Goal: Register for event/course

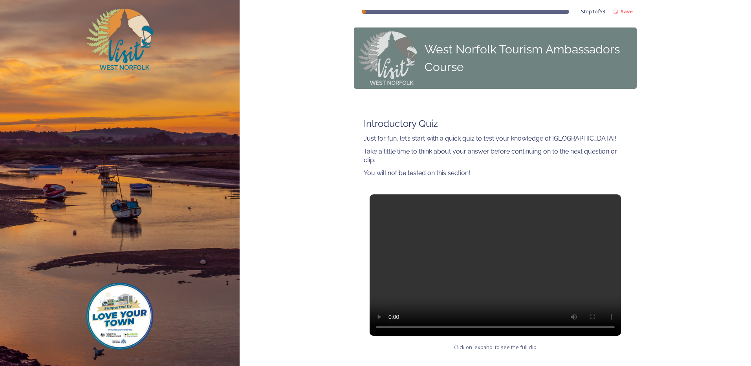
click at [498, 271] on video at bounding box center [495, 264] width 251 height 141
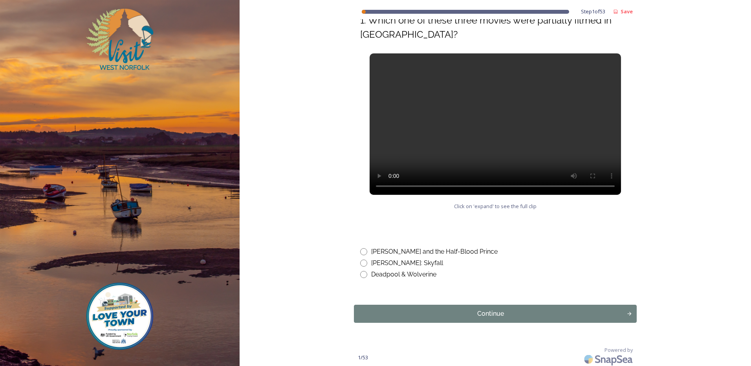
scroll to position [364, 0]
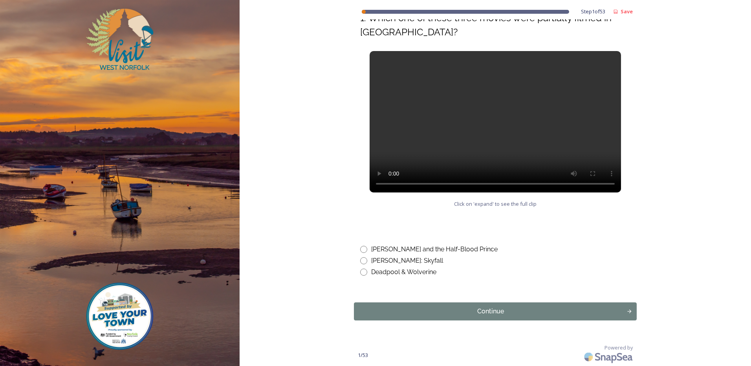
click at [416, 269] on div "Deadpool & Wolverine" at bounding box center [403, 271] width 65 height 9
radio input "true"
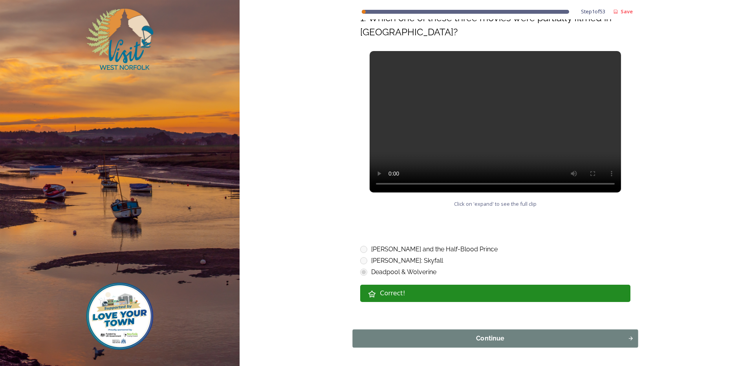
click at [500, 340] on div "Continue" at bounding box center [490, 338] width 267 height 9
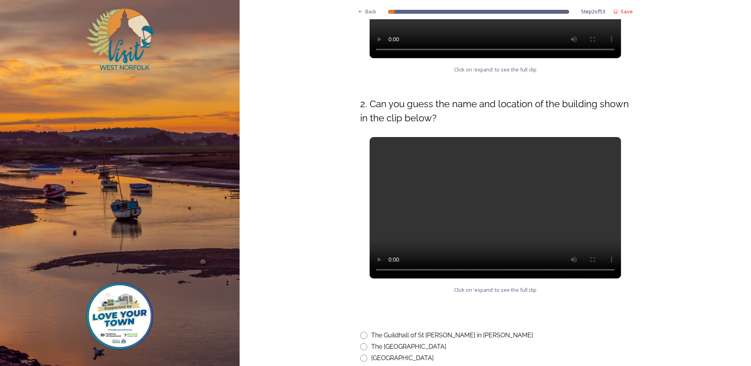
scroll to position [275, 0]
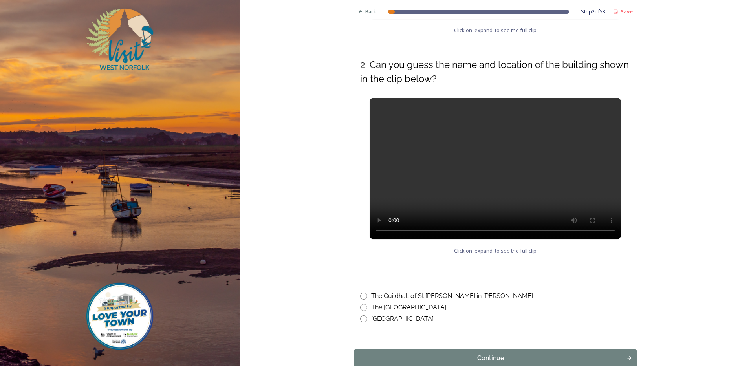
click at [413, 294] on div "The Guildhall of St [PERSON_NAME] in [PERSON_NAME]" at bounding box center [452, 295] width 162 height 9
radio input "true"
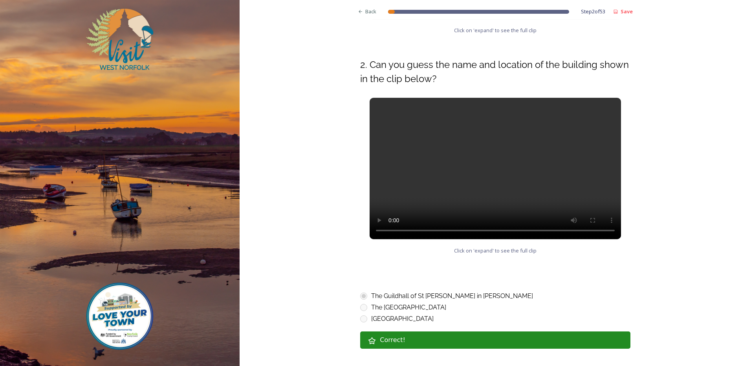
scroll to position [349, 0]
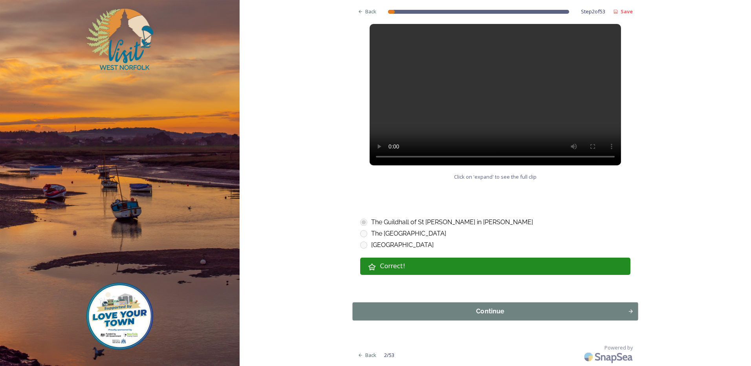
click at [470, 311] on div "Continue" at bounding box center [490, 311] width 267 height 9
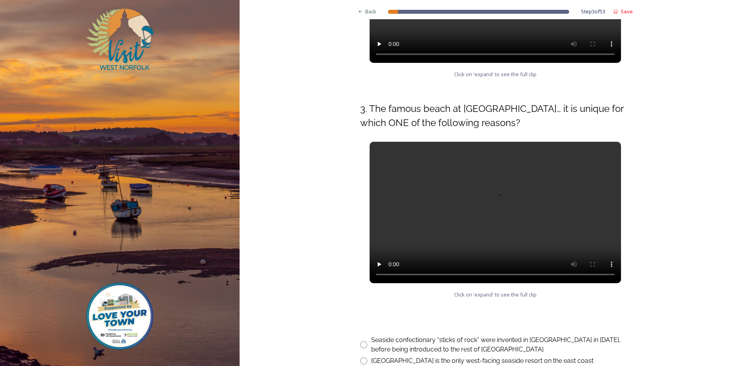
scroll to position [275, 0]
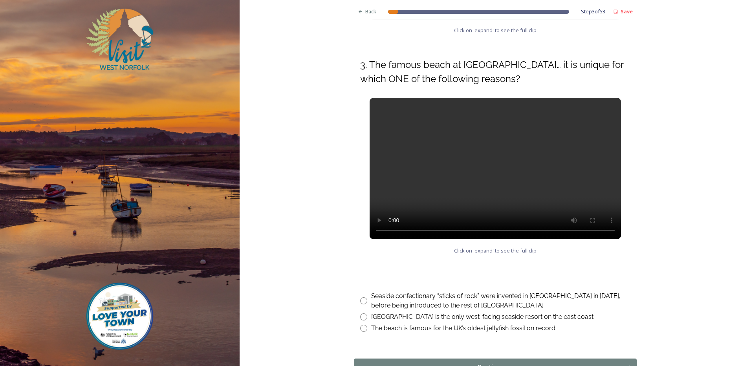
click at [360, 317] on input "radio" at bounding box center [363, 316] width 7 height 7
radio input "true"
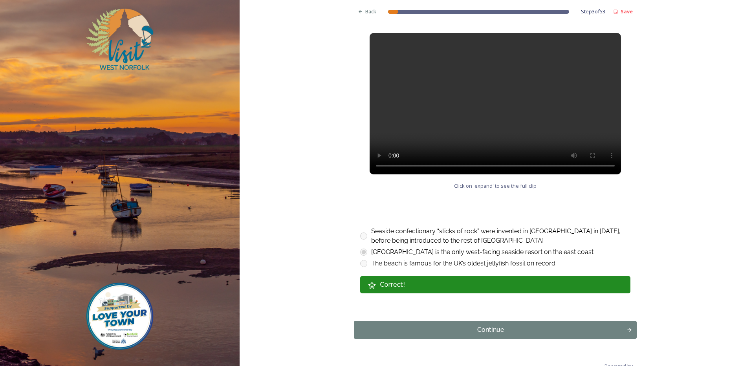
scroll to position [358, 0]
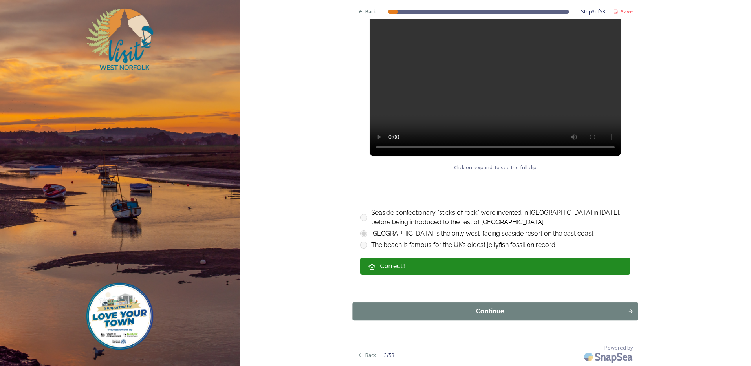
click at [460, 315] on div "Continue" at bounding box center [490, 311] width 267 height 9
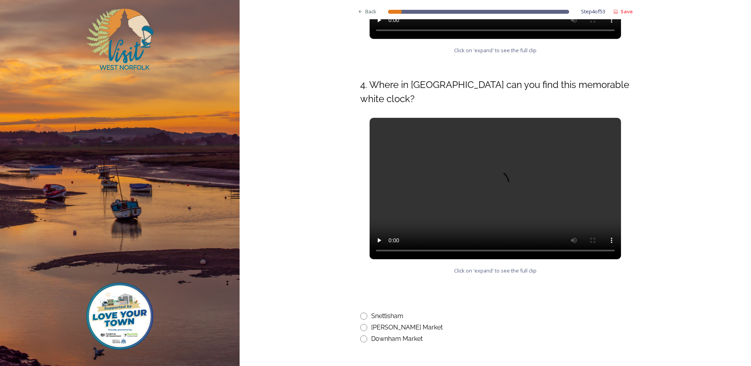
scroll to position [275, 0]
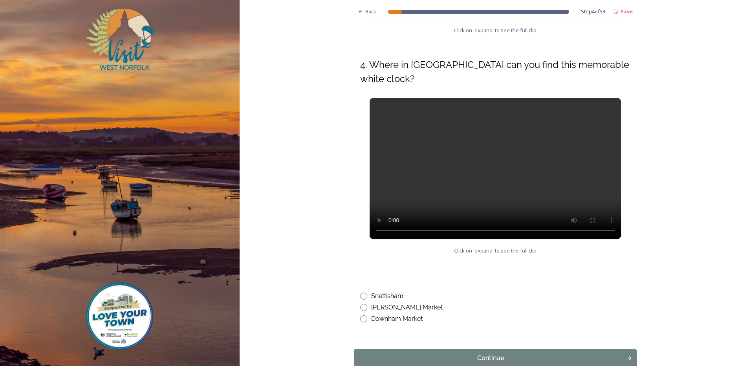
click at [364, 320] on input "radio" at bounding box center [363, 318] width 7 height 7
radio input "true"
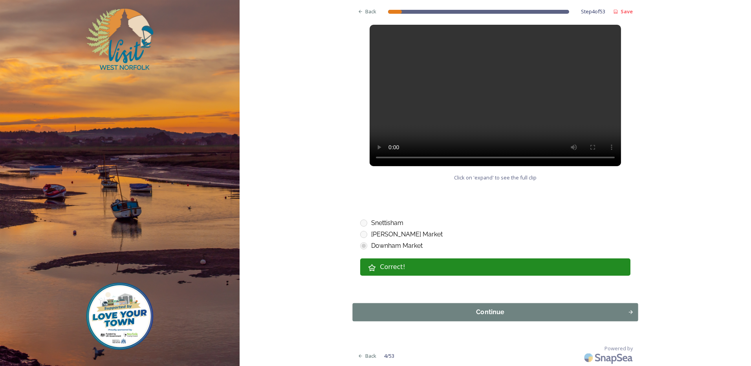
scroll to position [349, 0]
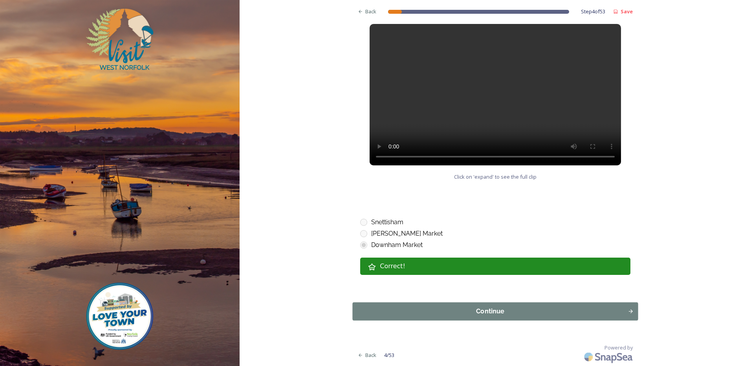
click at [467, 309] on div "Continue" at bounding box center [490, 311] width 267 height 9
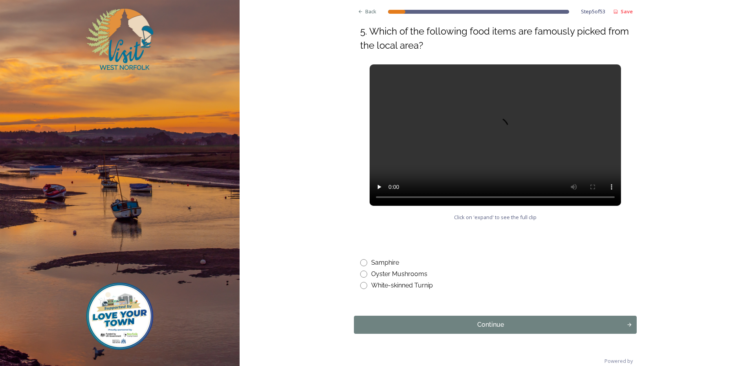
scroll to position [314, 0]
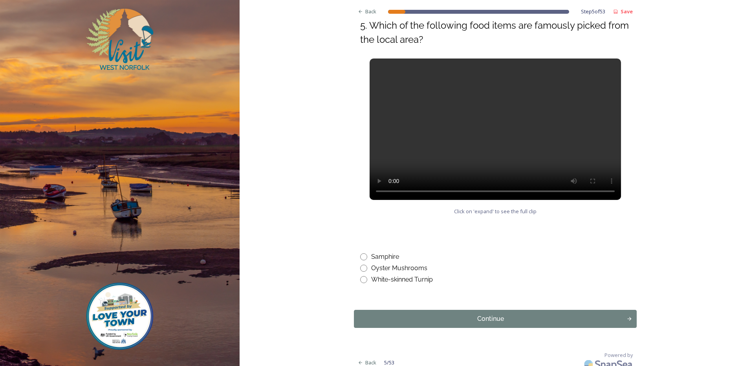
click at [364, 257] on input "radio" at bounding box center [363, 256] width 7 height 7
radio input "true"
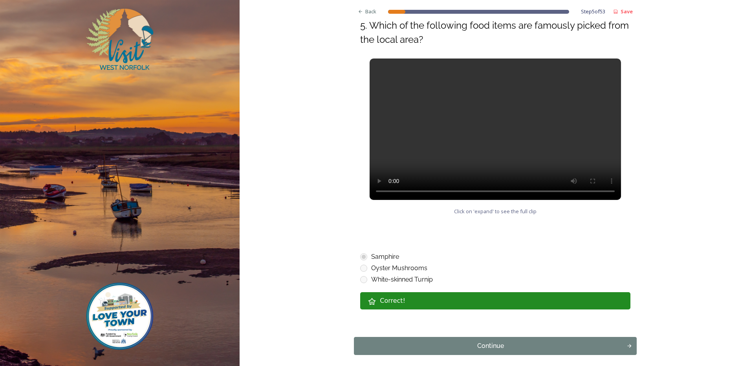
scroll to position [349, 0]
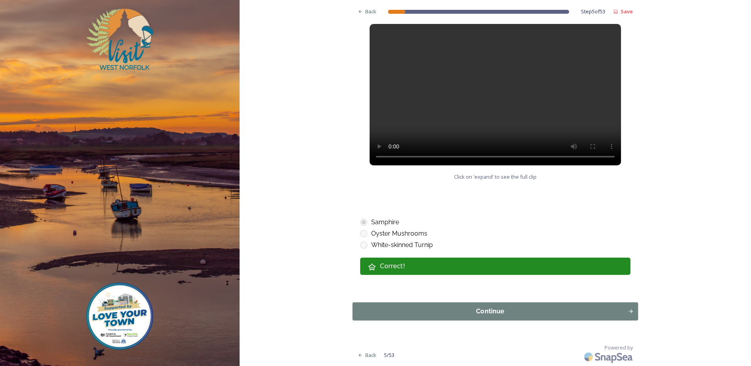
click at [461, 313] on div "Continue" at bounding box center [490, 311] width 267 height 9
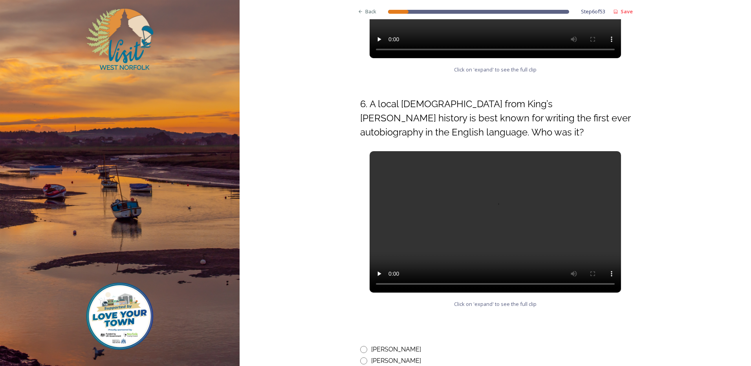
scroll to position [275, 0]
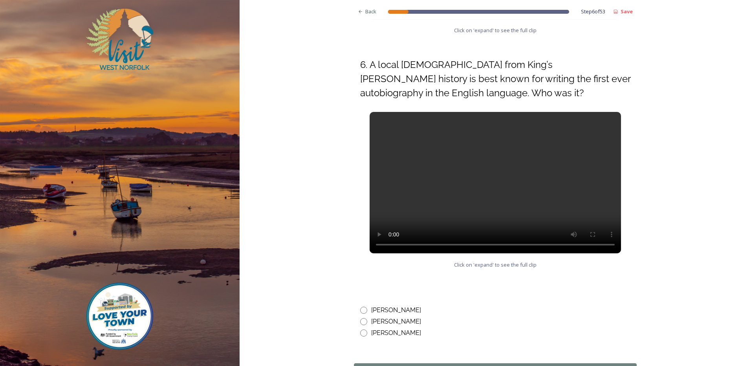
click at [377, 310] on div "[PERSON_NAME]" at bounding box center [396, 310] width 50 height 9
radio input "true"
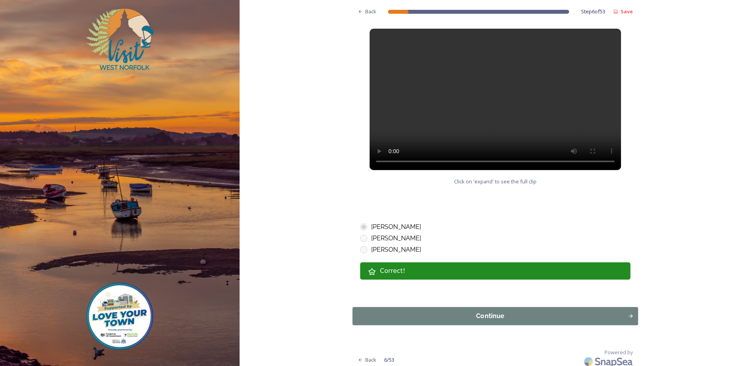
scroll to position [363, 0]
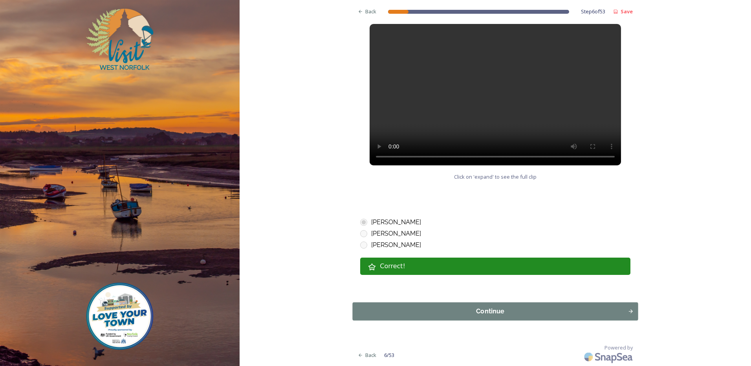
click at [434, 313] on div "Continue" at bounding box center [490, 311] width 267 height 9
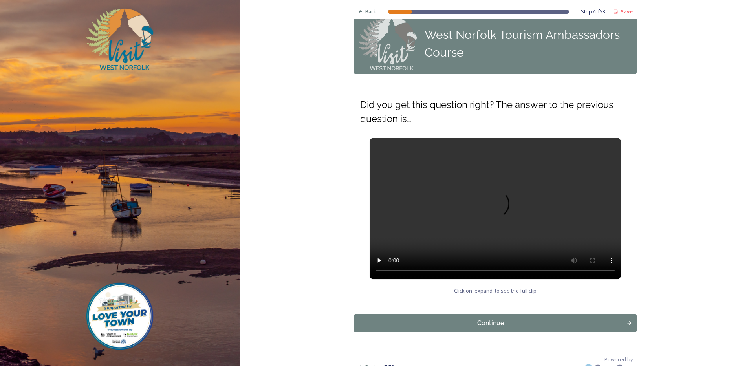
scroll to position [26, 0]
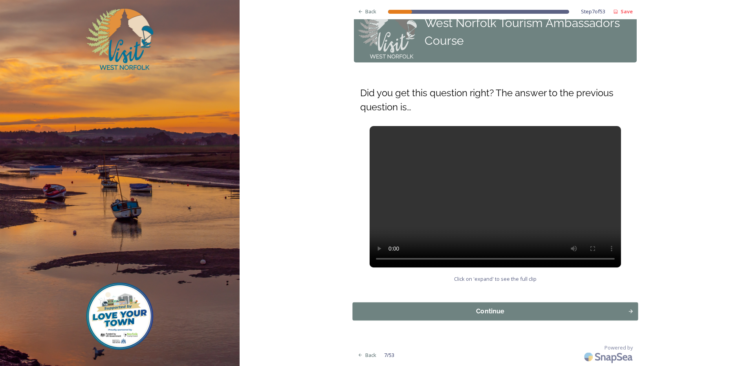
click at [431, 309] on div "Continue" at bounding box center [490, 311] width 267 height 9
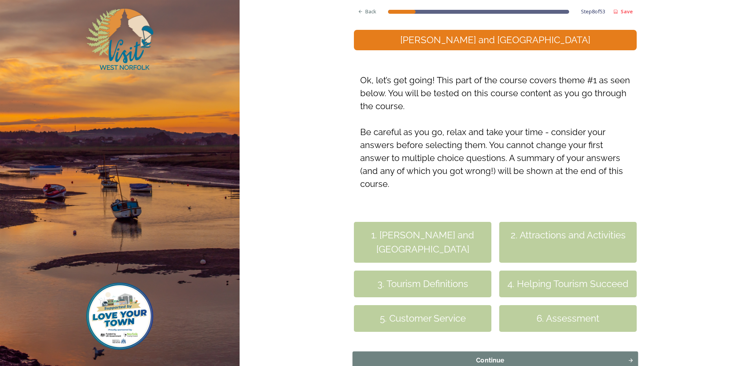
scroll to position [128, 0]
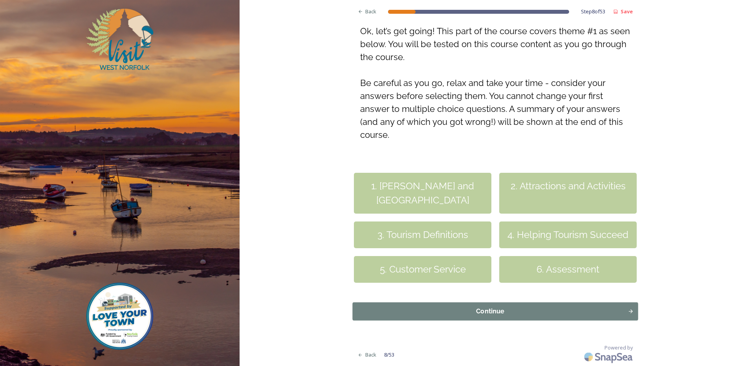
click at [458, 311] on div "Continue" at bounding box center [490, 311] width 267 height 9
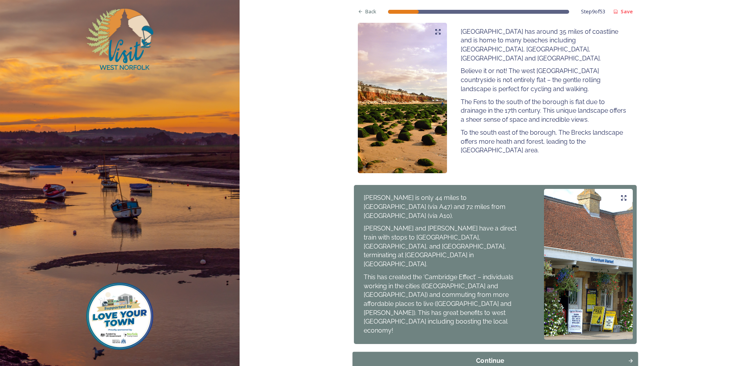
scroll to position [494, 0]
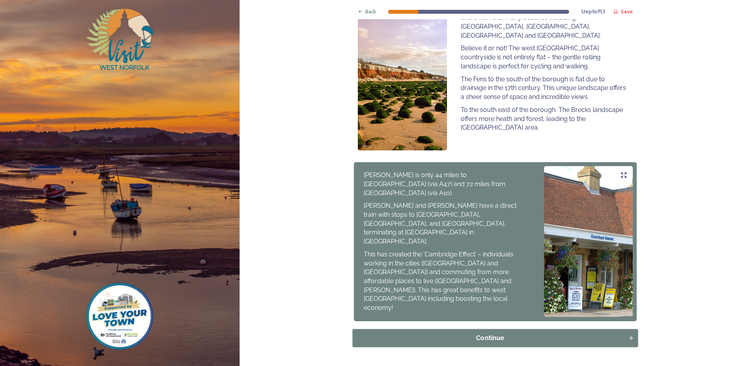
click at [468, 333] on div "Continue" at bounding box center [490, 337] width 267 height 9
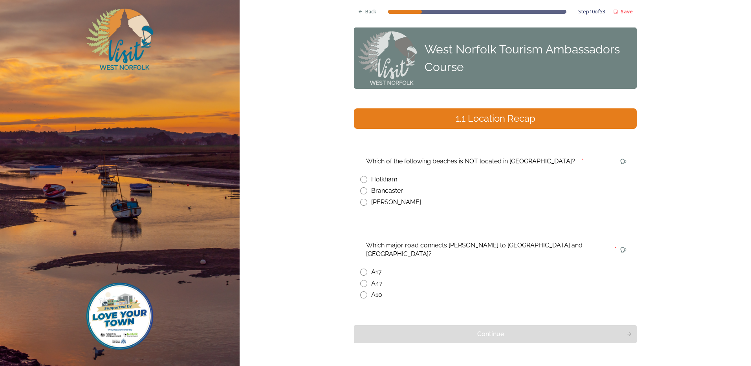
click at [380, 203] on div "[PERSON_NAME]" at bounding box center [396, 202] width 50 height 9
radio input "true"
click at [364, 291] on input "radio" at bounding box center [363, 294] width 7 height 7
radio input "true"
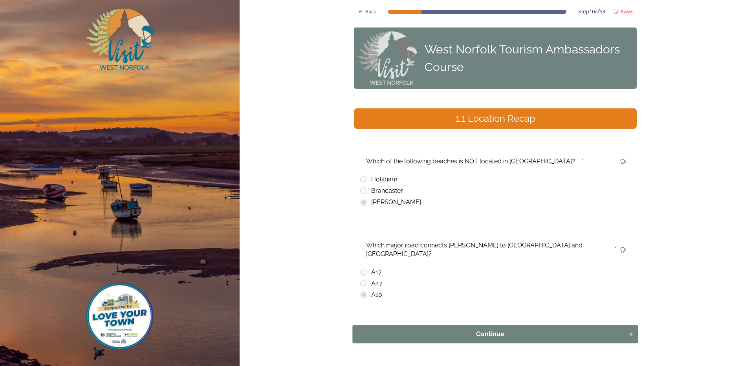
click at [451, 330] on div "Continue" at bounding box center [490, 334] width 267 height 9
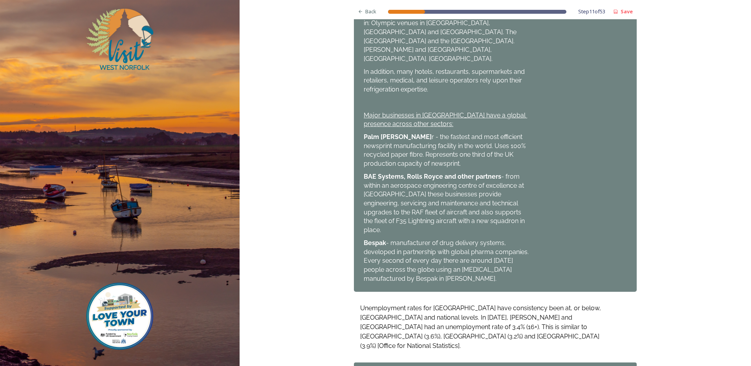
scroll to position [502, 0]
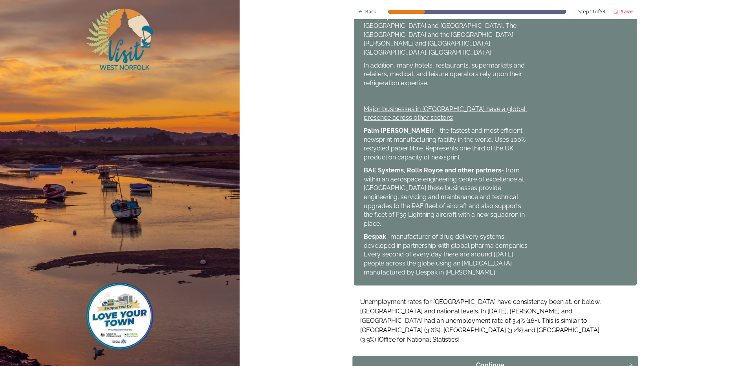
click at [502, 361] on div "Continue" at bounding box center [490, 365] width 267 height 9
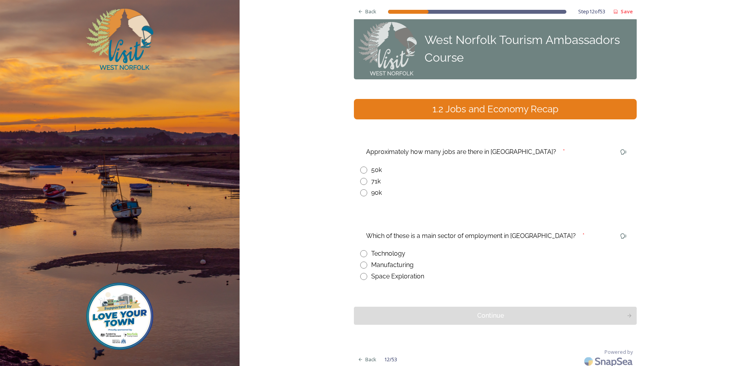
scroll to position [14, 0]
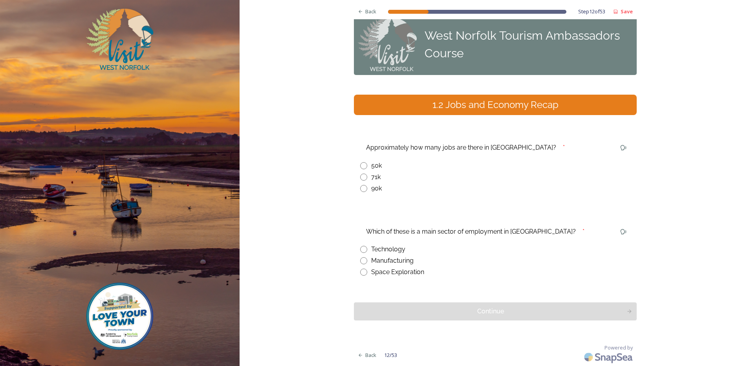
click at [393, 262] on div "Manufacturing" at bounding box center [392, 260] width 42 height 9
radio input "true"
click at [368, 175] on div "71k" at bounding box center [495, 176] width 270 height 9
radio input "true"
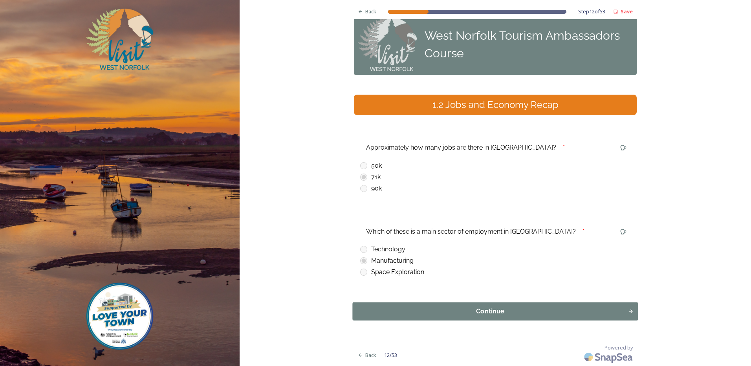
click at [491, 310] on div "Continue" at bounding box center [490, 311] width 267 height 9
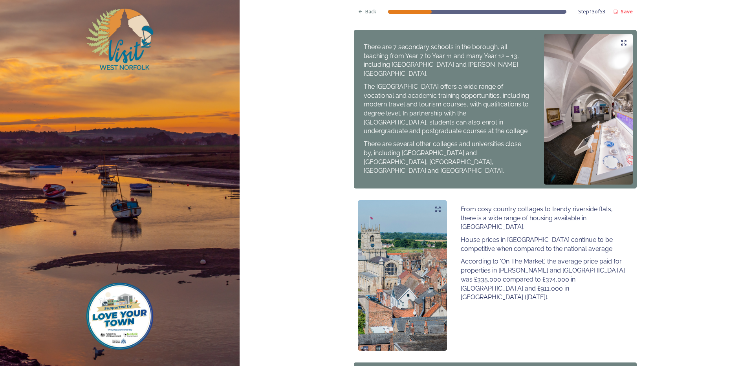
scroll to position [393, 0]
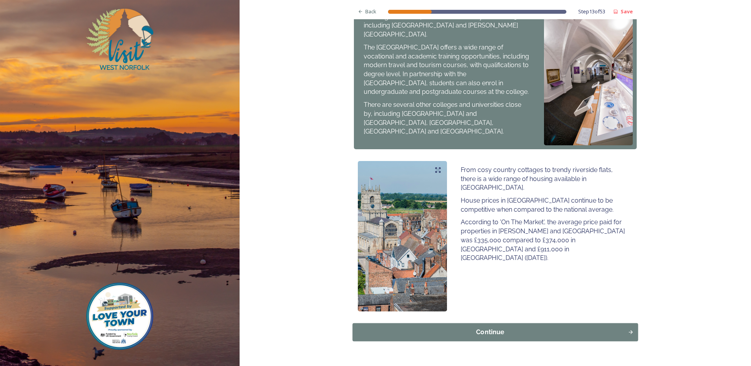
click at [497, 328] on div "Continue" at bounding box center [490, 332] width 267 height 9
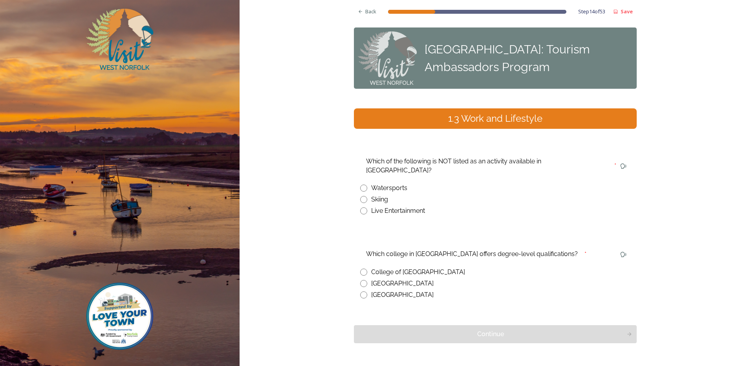
click at [364, 196] on input "radio" at bounding box center [363, 199] width 7 height 7
radio input "true"
click at [360, 269] on input "radio" at bounding box center [363, 272] width 7 height 7
radio input "true"
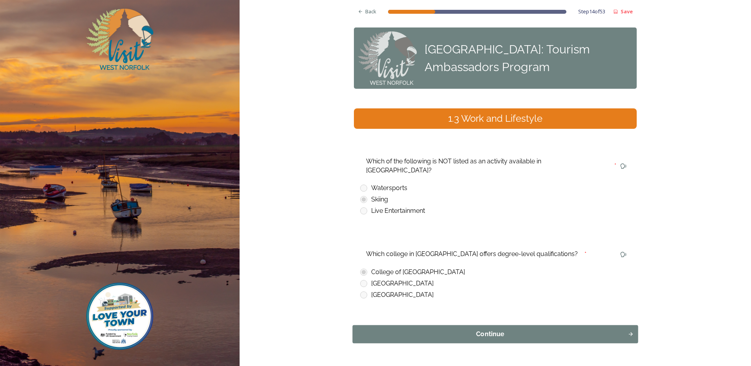
click at [476, 330] on div "Continue" at bounding box center [490, 334] width 267 height 9
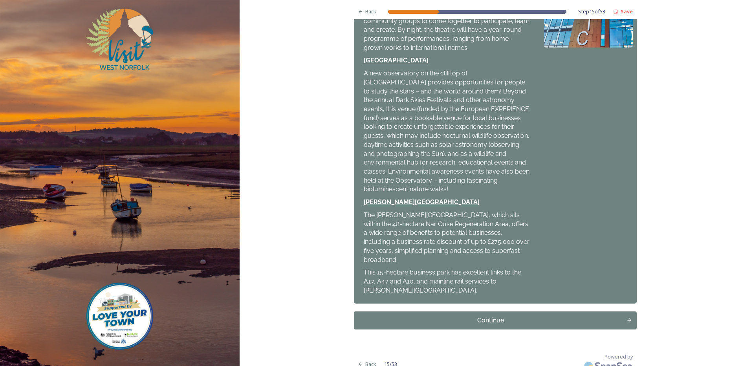
scroll to position [256, 0]
click at [493, 315] on div "Continue" at bounding box center [490, 319] width 267 height 9
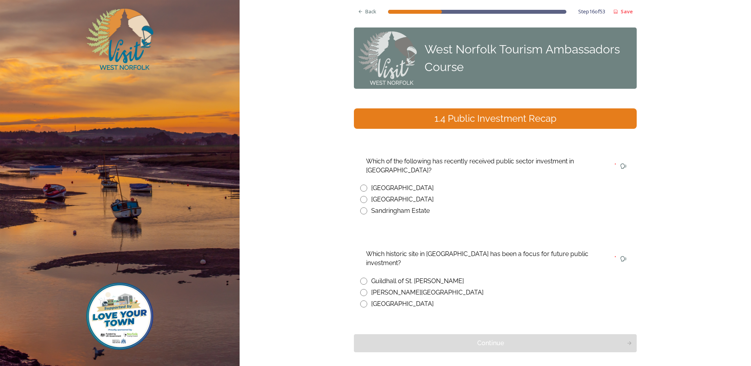
click at [400, 188] on div "[GEOGRAPHIC_DATA]" at bounding box center [402, 187] width 62 height 9
radio input "true"
click at [391, 276] on div "Guildhall of St. [PERSON_NAME]" at bounding box center [417, 280] width 93 height 9
radio input "true"
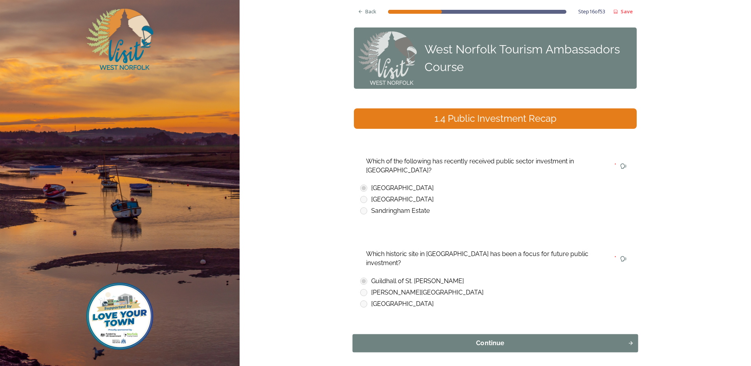
click at [474, 339] on div "Continue" at bounding box center [490, 343] width 267 height 9
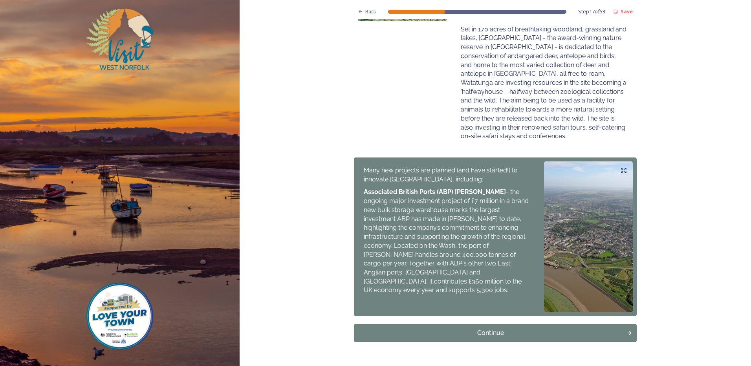
scroll to position [294, 0]
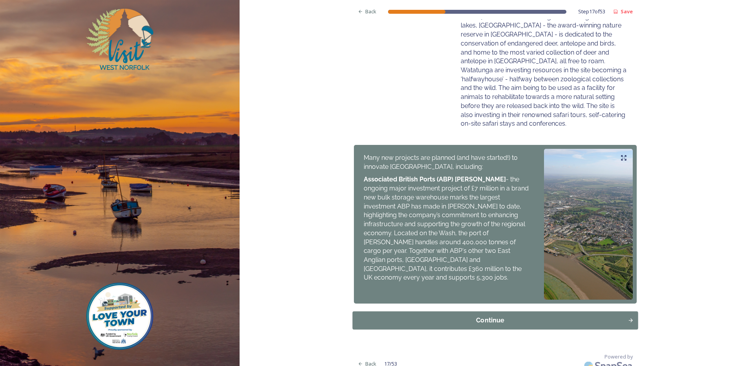
click at [480, 315] on div "Continue" at bounding box center [490, 319] width 267 height 9
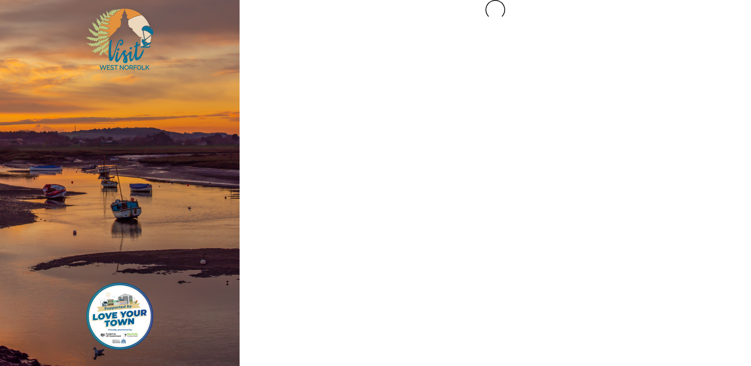
scroll to position [0, 0]
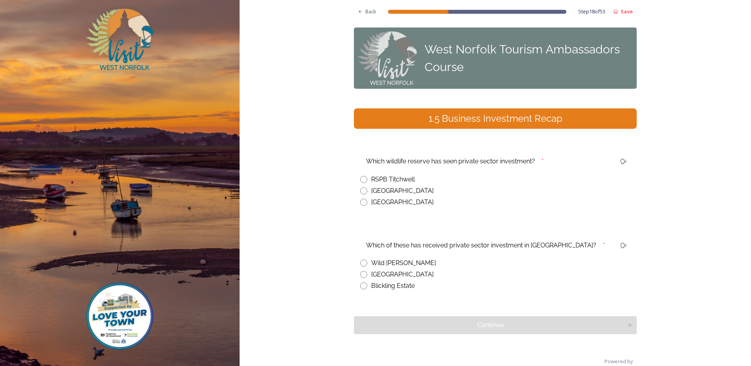
click at [396, 192] on div "[GEOGRAPHIC_DATA]" at bounding box center [402, 190] width 62 height 9
radio input "true"
click at [395, 262] on div "Wild [PERSON_NAME]" at bounding box center [403, 262] width 65 height 9
radio input "true"
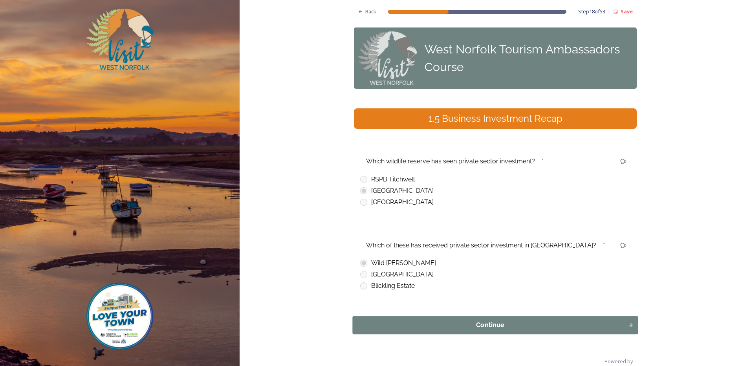
click at [474, 327] on div "Continue" at bounding box center [490, 324] width 267 height 9
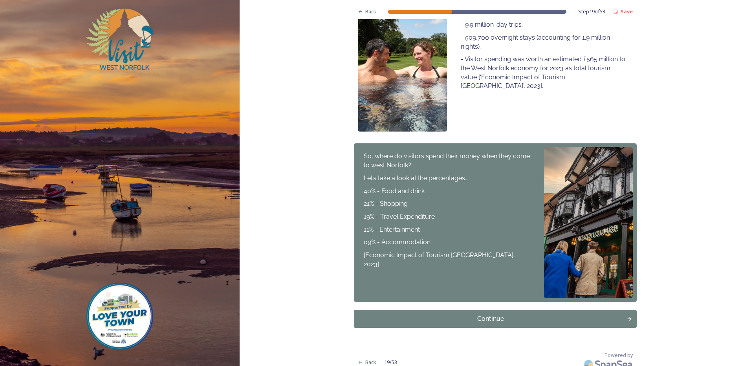
scroll to position [179, 0]
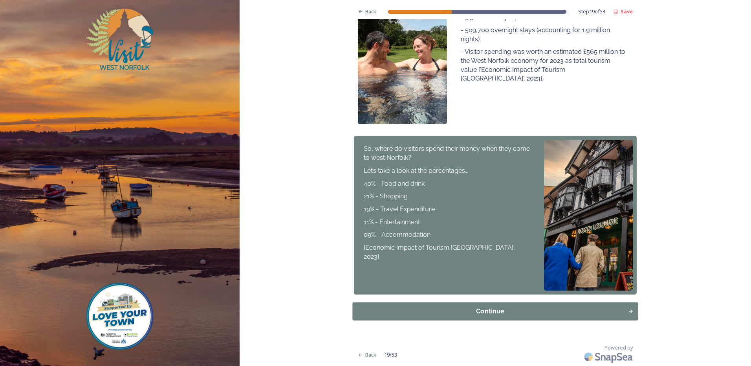
click at [474, 313] on div "Continue" at bounding box center [490, 311] width 267 height 9
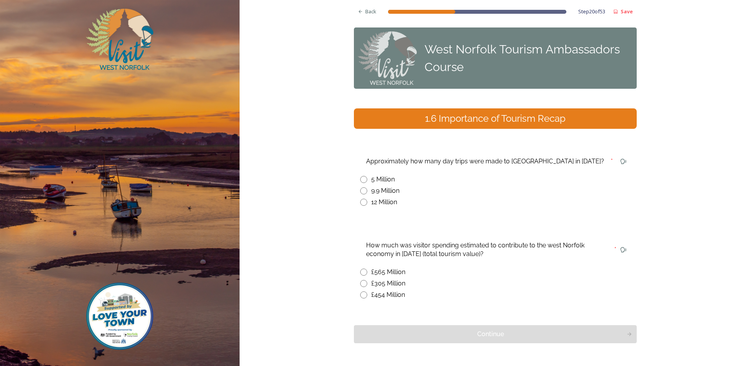
click at [382, 189] on div "9.9 Million" at bounding box center [385, 190] width 28 height 9
radio input "true"
click at [367, 275] on div "£565 Million" at bounding box center [495, 271] width 270 height 9
radio input "true"
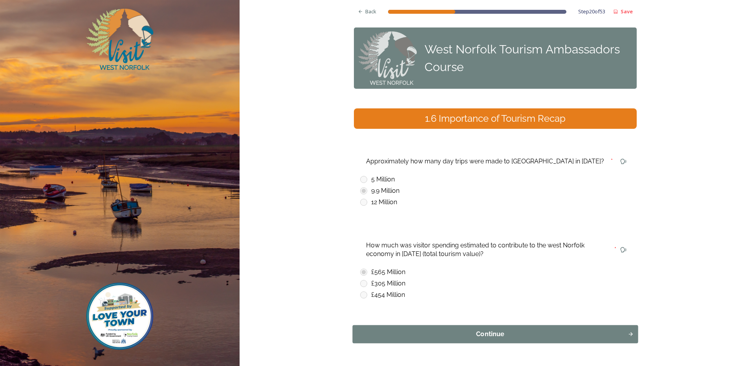
click at [498, 333] on div "Continue" at bounding box center [490, 334] width 267 height 9
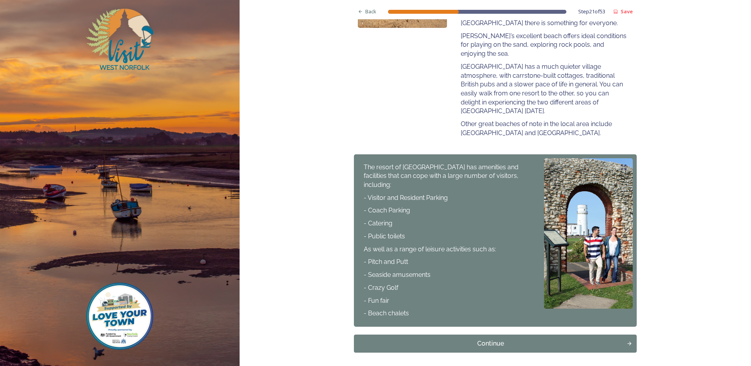
scroll to position [280, 0]
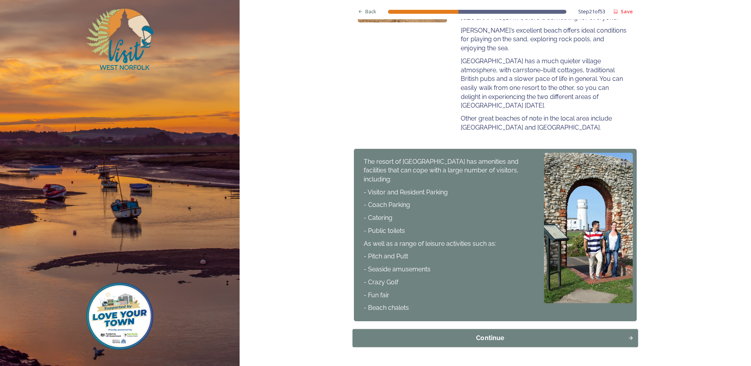
click at [491, 333] on div "Continue" at bounding box center [490, 337] width 267 height 9
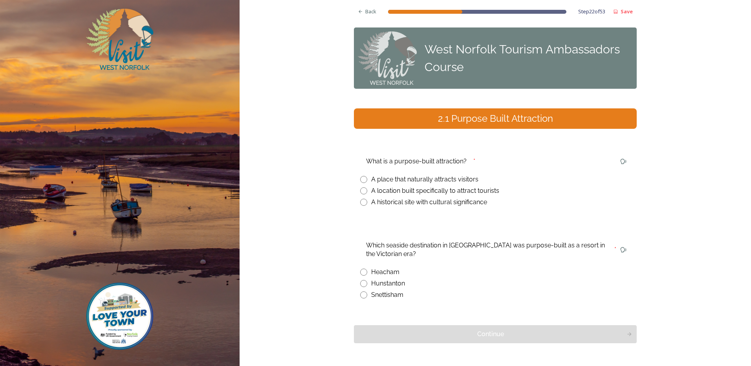
click at [441, 193] on div "A location built specifically to attract tourists" at bounding box center [435, 190] width 128 height 9
radio input "true"
click at [374, 285] on div "Hunstanton" at bounding box center [388, 283] width 34 height 9
radio input "true"
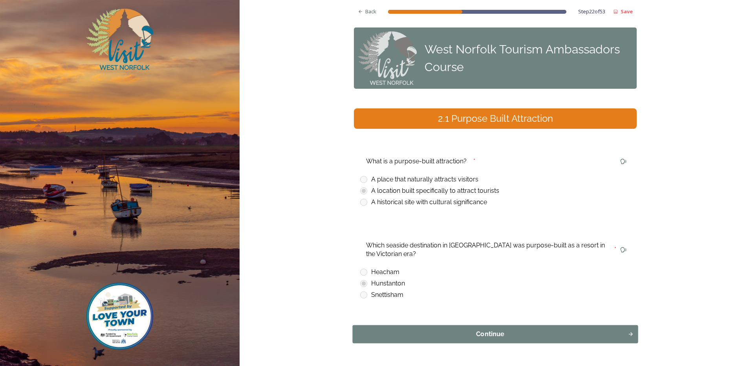
click at [450, 337] on div "Continue" at bounding box center [490, 334] width 267 height 9
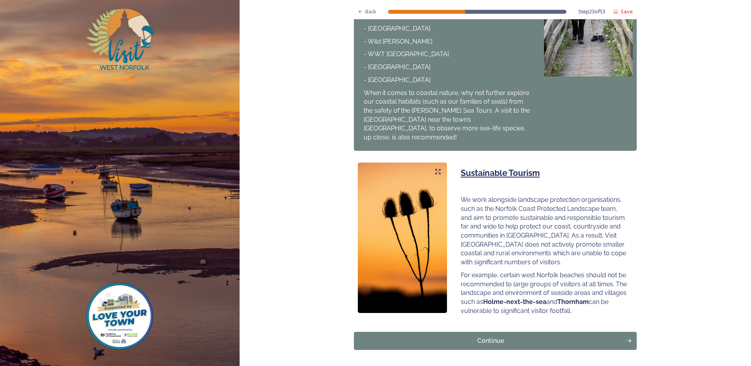
scroll to position [414, 0]
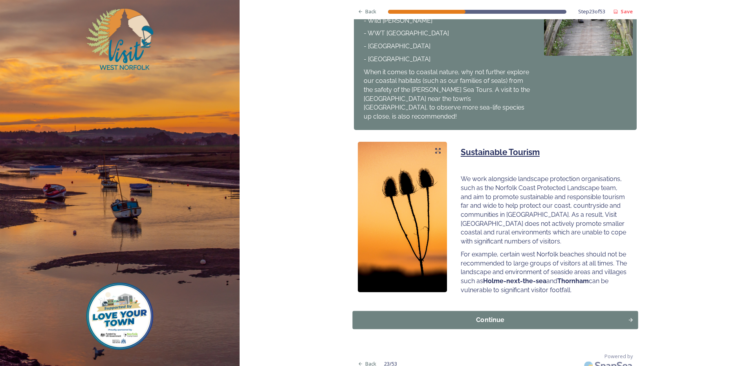
click at [490, 315] on div "Continue" at bounding box center [490, 319] width 267 height 9
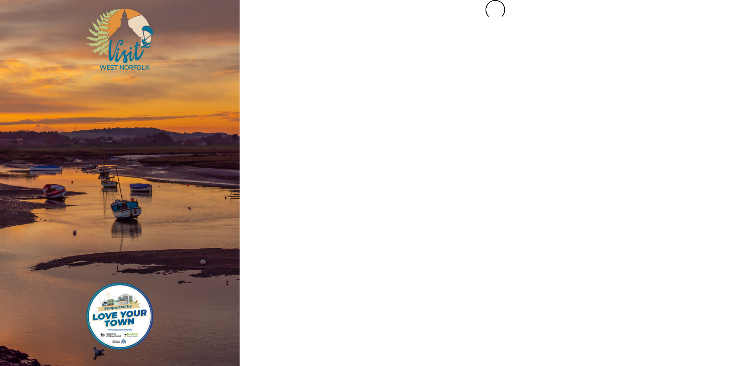
scroll to position [0, 0]
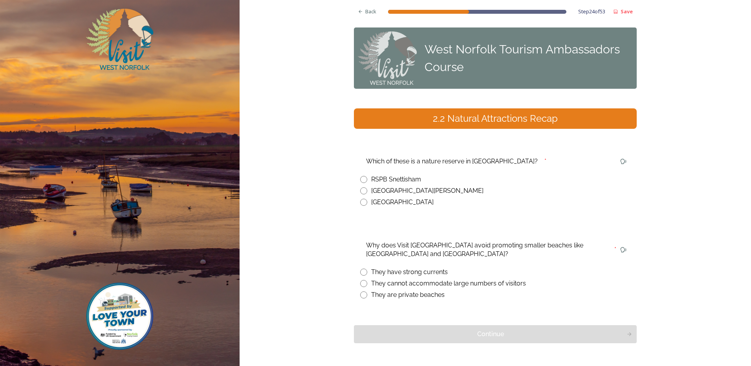
click at [418, 181] on div "RSPB Snettisham" at bounding box center [396, 179] width 50 height 9
radio input "true"
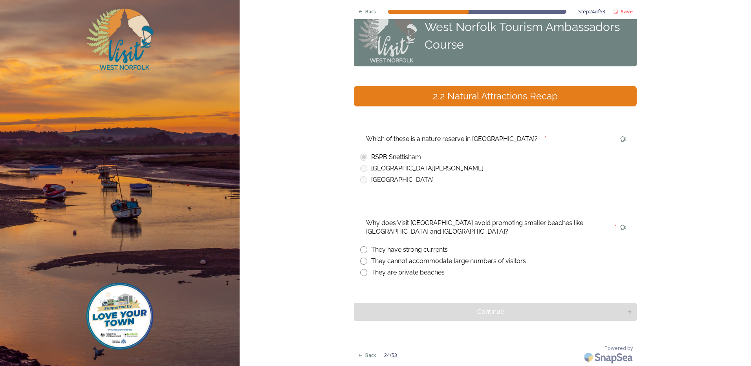
scroll to position [23, 0]
click at [361, 260] on input "radio" at bounding box center [363, 260] width 7 height 7
radio input "true"
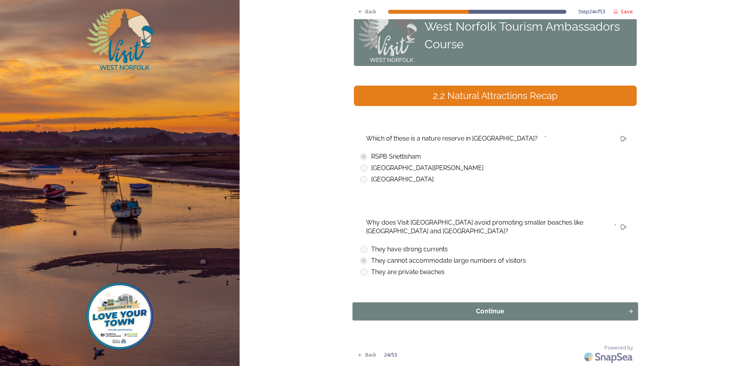
click at [455, 315] on div "Continue" at bounding box center [490, 311] width 267 height 9
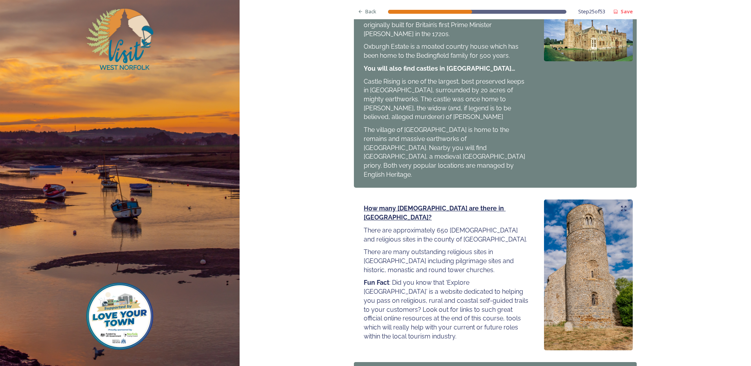
scroll to position [812, 0]
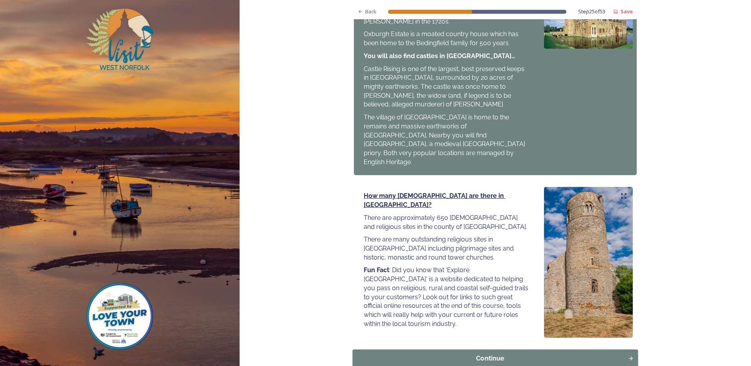
click at [498, 354] on div "Continue" at bounding box center [490, 358] width 267 height 9
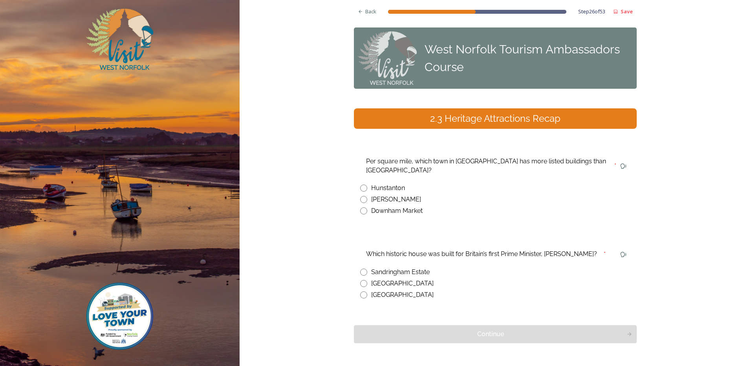
click at [390, 195] on div "[PERSON_NAME]" at bounding box center [396, 199] width 50 height 9
radio input "true"
click at [404, 279] on div "[GEOGRAPHIC_DATA]" at bounding box center [402, 283] width 62 height 9
radio input "true"
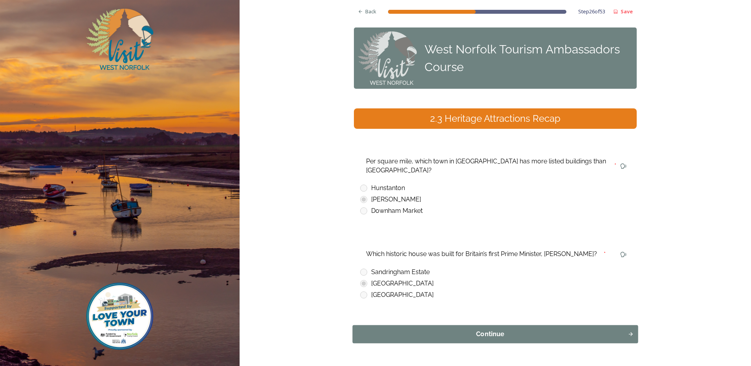
click at [463, 330] on div "Continue" at bounding box center [490, 334] width 267 height 9
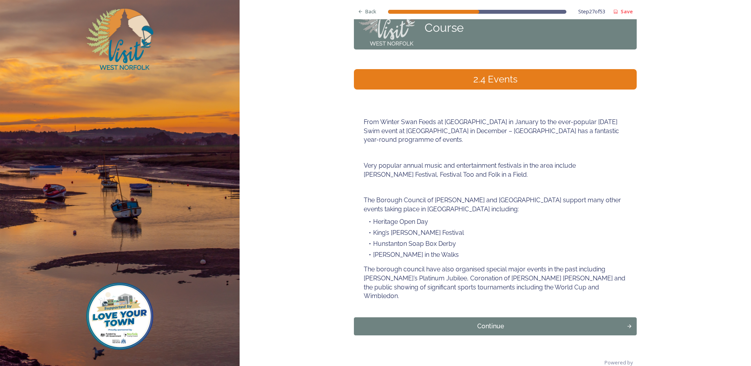
scroll to position [45, 0]
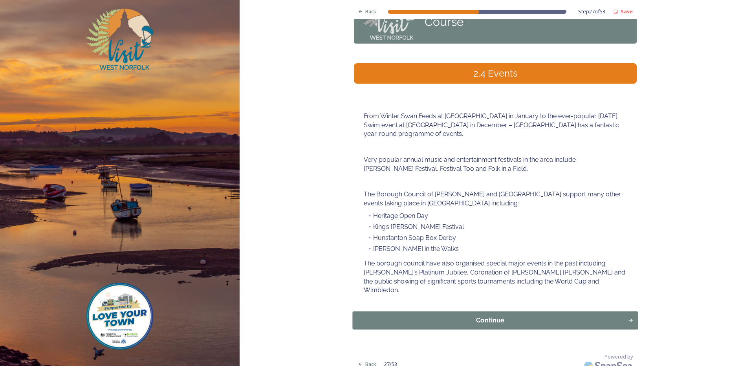
click at [502, 316] on div "Continue" at bounding box center [490, 320] width 267 height 9
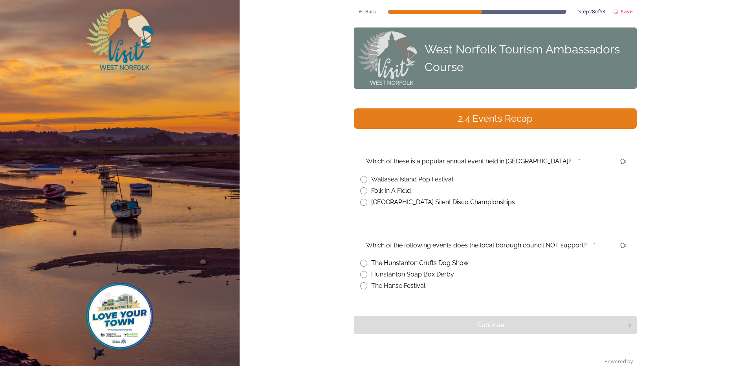
click at [360, 192] on input "radio" at bounding box center [363, 190] width 7 height 7
radio input "true"
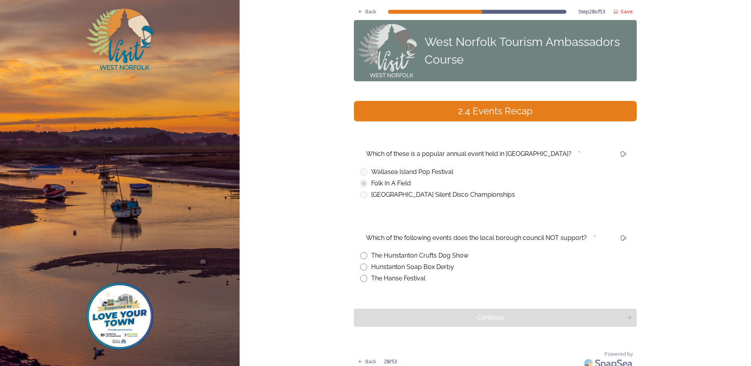
scroll to position [14, 0]
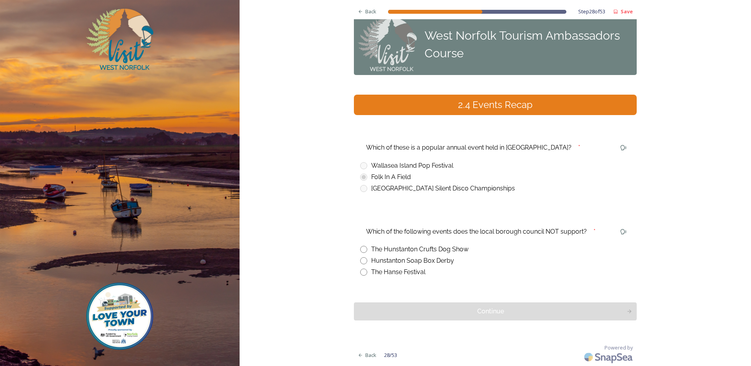
click at [389, 245] on div "The Hunstanton Crufts Dog Show" at bounding box center [419, 249] width 97 height 9
radio input "true"
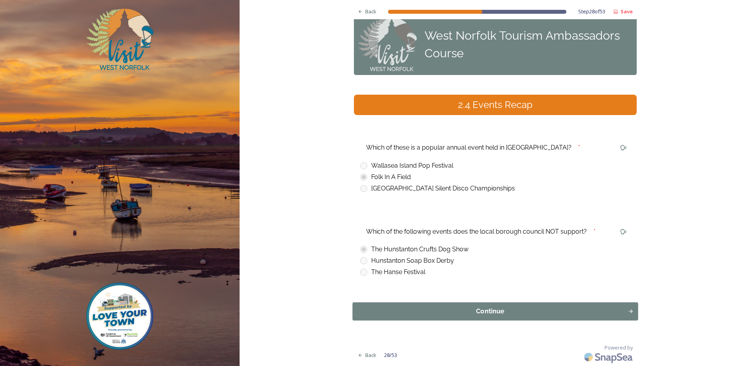
click at [498, 309] on div "Continue" at bounding box center [490, 311] width 267 height 9
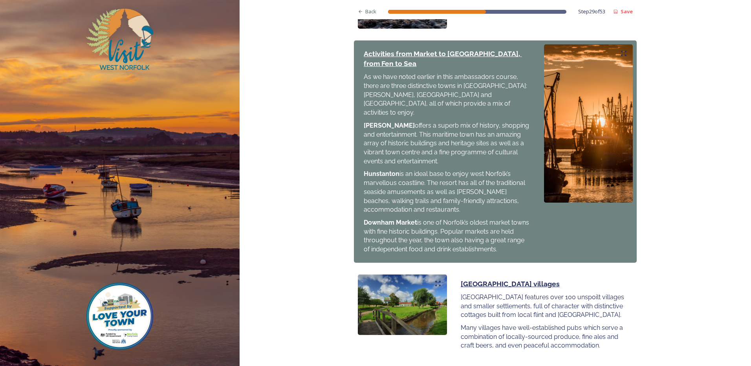
scroll to position [775, 0]
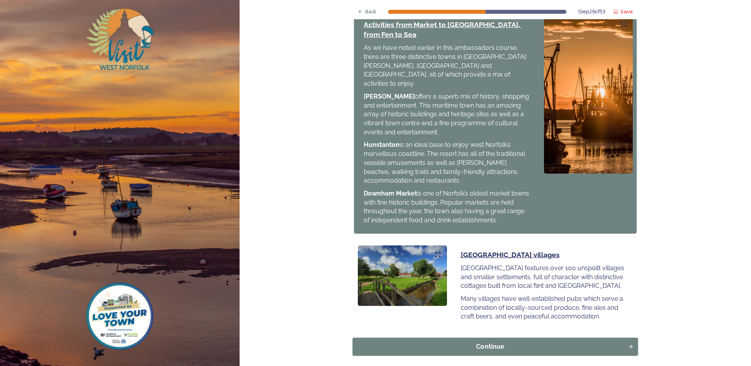
click at [485, 338] on button "Continue" at bounding box center [496, 347] width 286 height 18
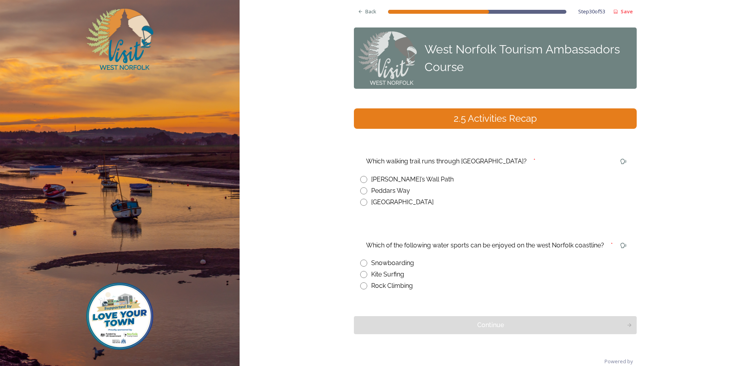
click at [397, 188] on div "Peddars Way" at bounding box center [390, 190] width 39 height 9
radio input "true"
click at [396, 273] on div "Kite Surfing" at bounding box center [387, 274] width 33 height 9
radio input "true"
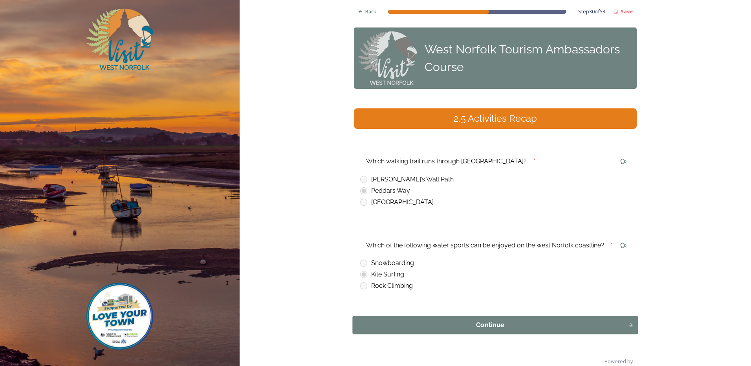
click at [485, 320] on div "Continue" at bounding box center [490, 324] width 267 height 9
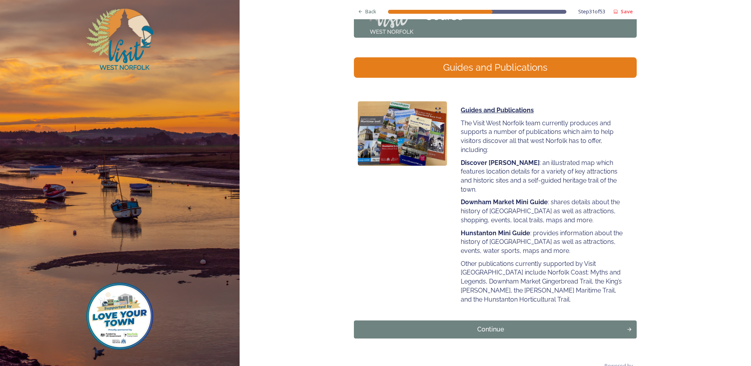
scroll to position [60, 0]
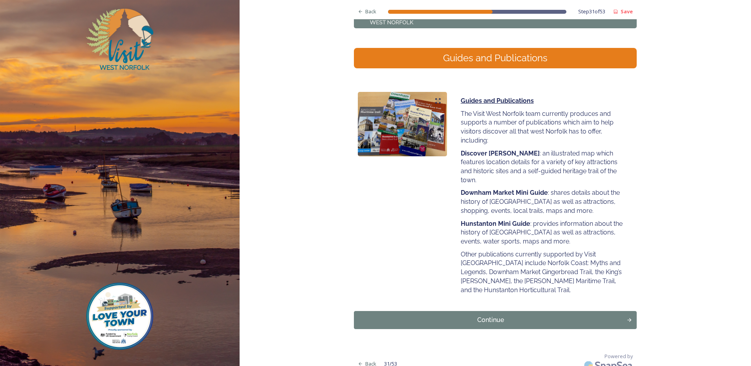
click at [466, 315] on div "Continue" at bounding box center [490, 319] width 264 height 9
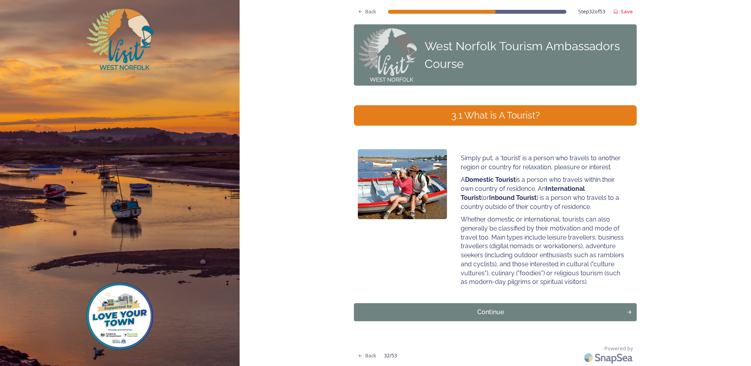
scroll to position [4, 0]
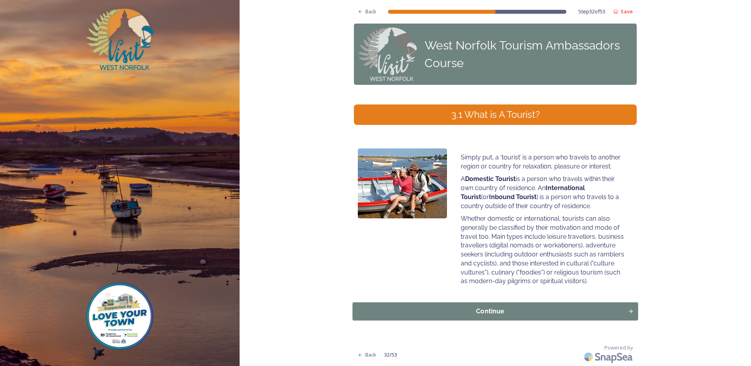
click at [501, 313] on div "Continue" at bounding box center [490, 311] width 267 height 9
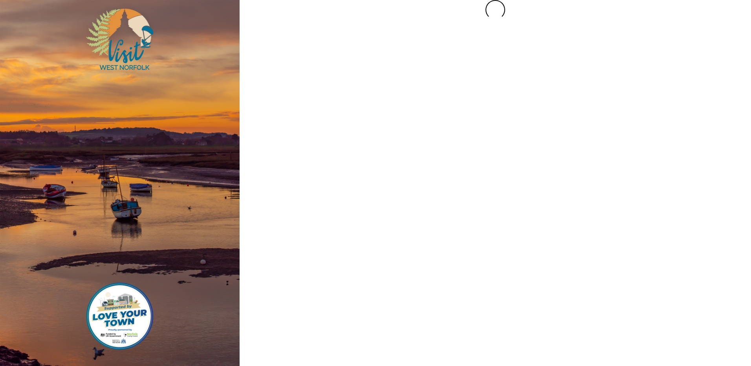
scroll to position [0, 0]
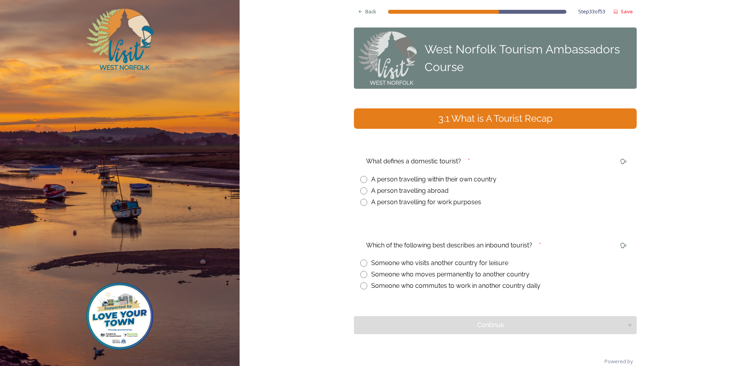
click at [360, 178] on input "radio" at bounding box center [363, 179] width 7 height 7
radio input "true"
click at [361, 264] on input "radio" at bounding box center [363, 263] width 7 height 7
radio input "true"
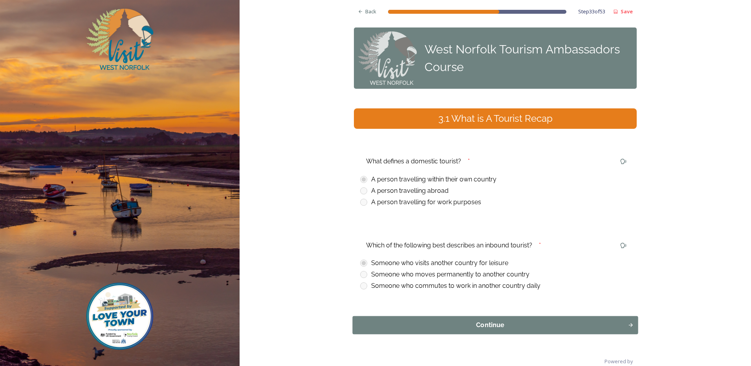
click at [493, 322] on div "Continue" at bounding box center [490, 324] width 267 height 9
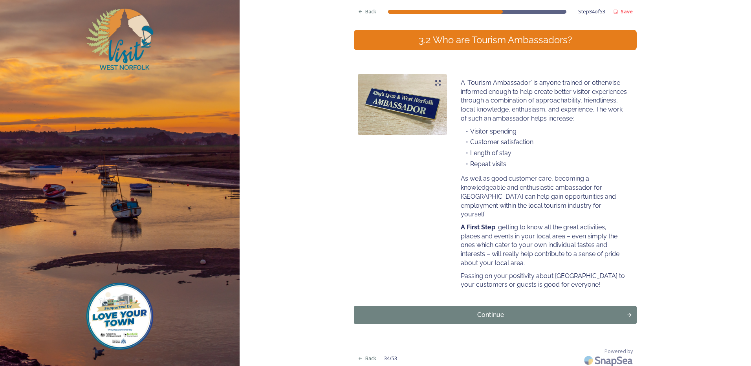
scroll to position [82, 0]
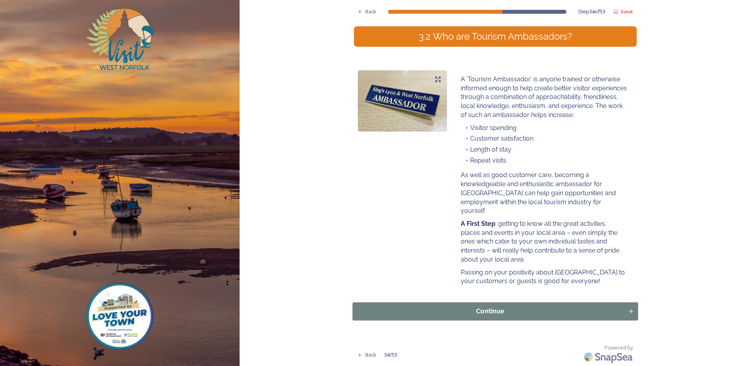
click at [483, 308] on div "Continue" at bounding box center [490, 311] width 267 height 9
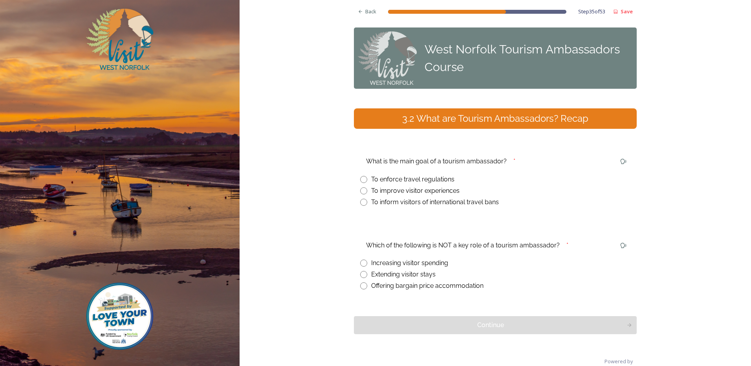
click at [375, 194] on div "To improve visitor experiences" at bounding box center [415, 190] width 88 height 9
radio input "true"
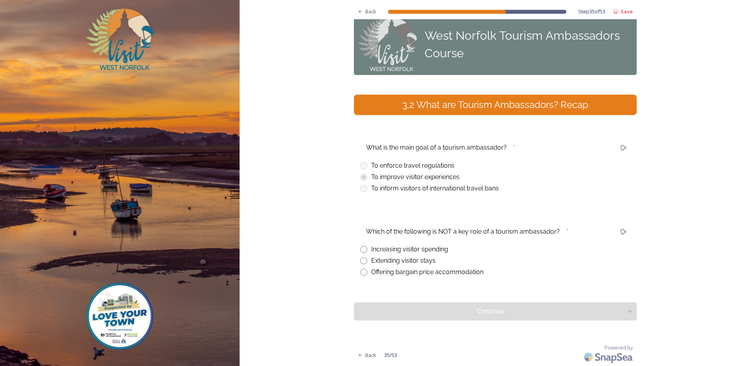
click at [360, 274] on input "radio" at bounding box center [363, 272] width 7 height 7
radio input "true"
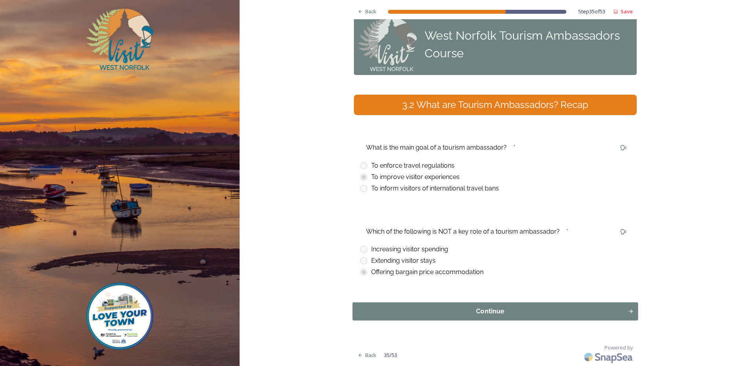
click at [564, 307] on div "Continue" at bounding box center [490, 311] width 267 height 9
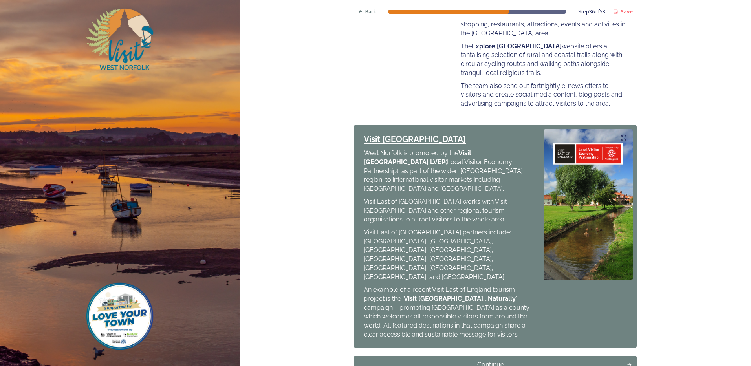
scroll to position [303, 0]
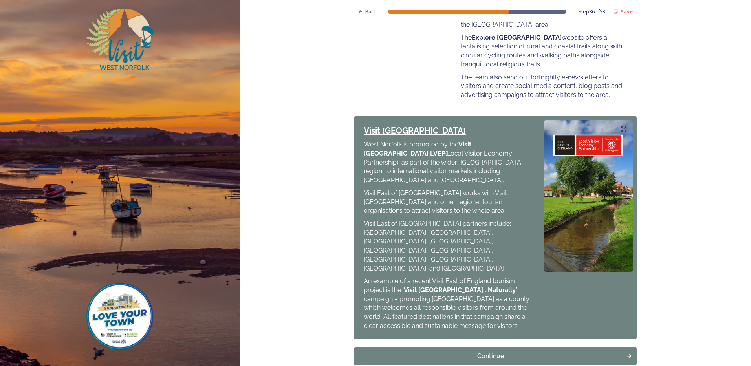
click at [507, 347] on button "Continue" at bounding box center [495, 356] width 283 height 18
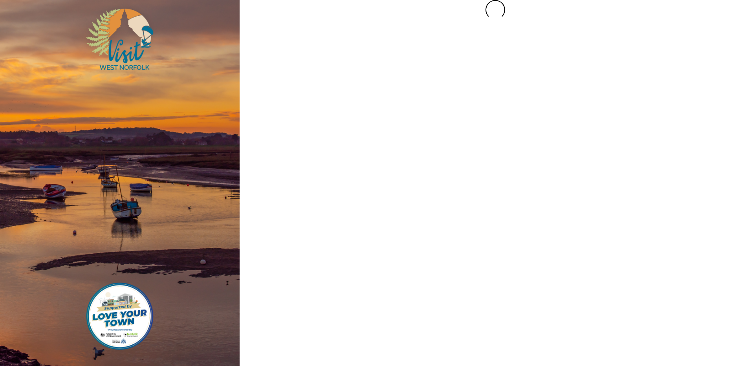
scroll to position [0, 0]
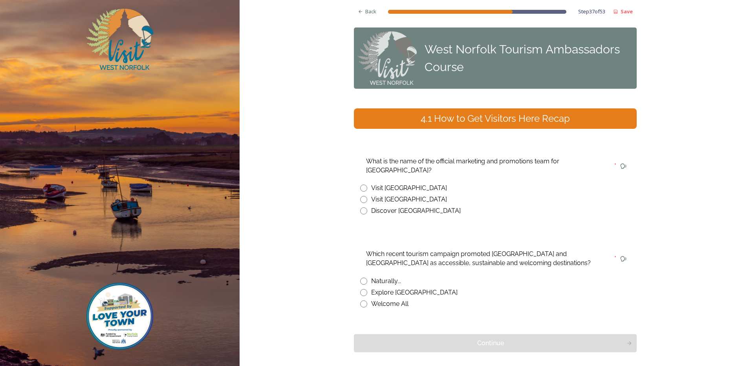
click at [375, 183] on div "Visit [GEOGRAPHIC_DATA]" at bounding box center [409, 187] width 76 height 9
radio input "true"
click at [371, 195] on div "Visit [GEOGRAPHIC_DATA]" at bounding box center [409, 199] width 76 height 9
click at [361, 300] on input "radio" at bounding box center [363, 303] width 7 height 7
radio input "true"
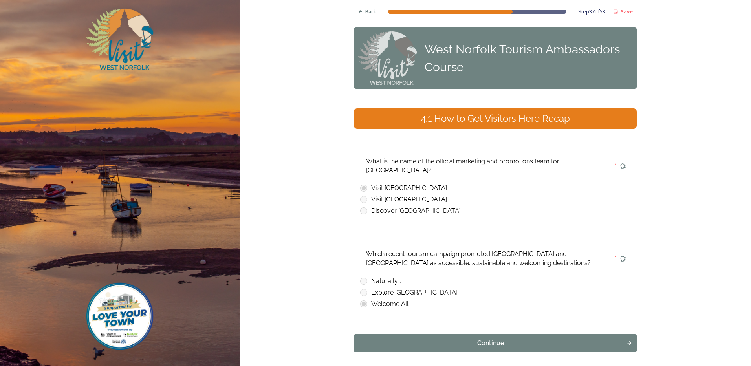
click at [476, 339] on div "Continue" at bounding box center [490, 343] width 264 height 9
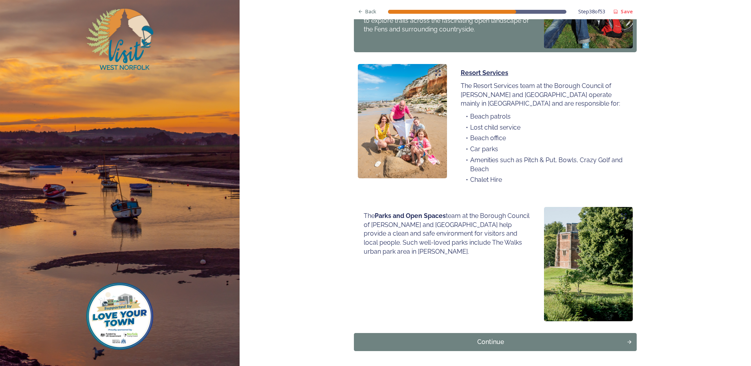
scroll to position [489, 0]
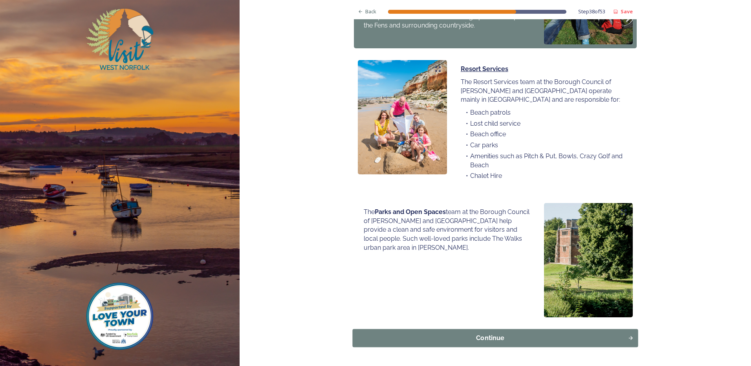
click at [514, 333] on div "Continue" at bounding box center [490, 337] width 267 height 9
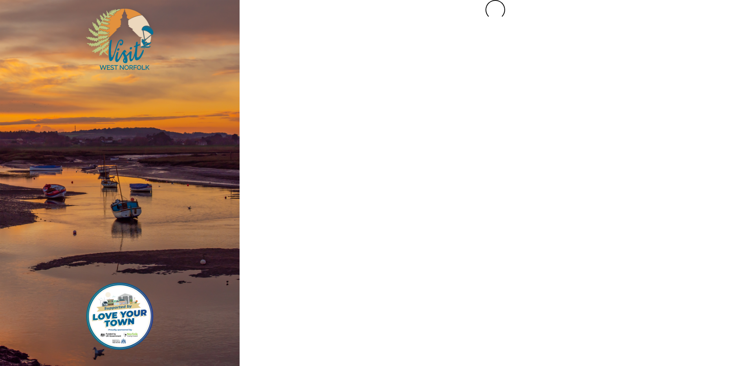
scroll to position [0, 0]
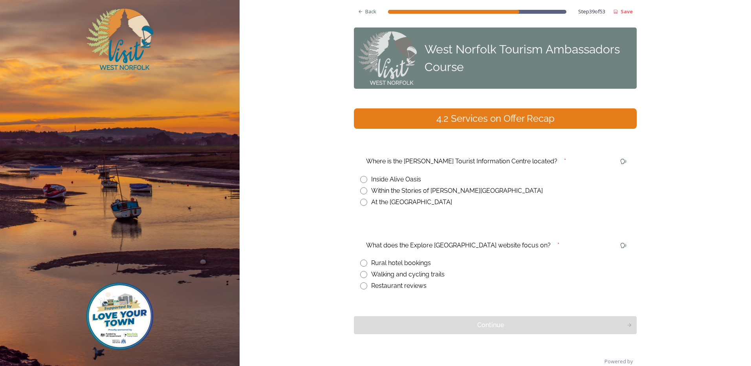
click at [375, 193] on div "Within the Stories of [PERSON_NAME][GEOGRAPHIC_DATA]" at bounding box center [457, 190] width 172 height 9
radio input "true"
click at [383, 273] on div "Walking and cycling trails" at bounding box center [407, 274] width 73 height 9
radio input "true"
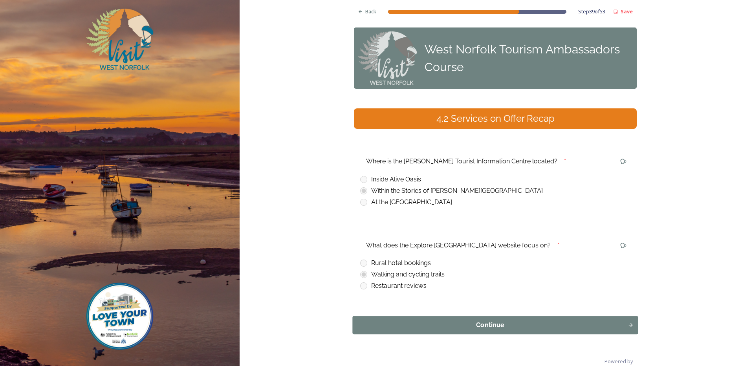
click at [480, 323] on div "Continue" at bounding box center [490, 324] width 267 height 9
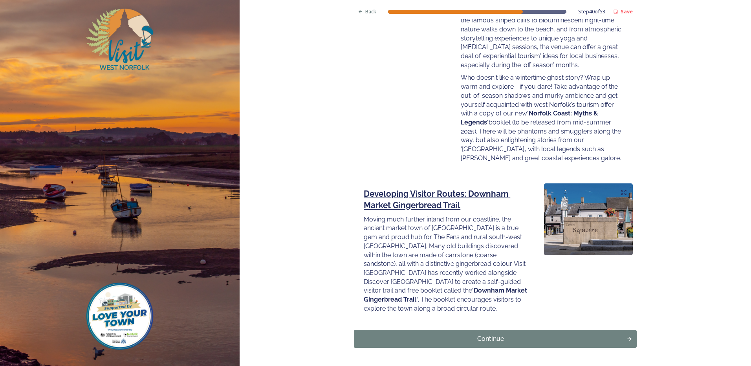
scroll to position [1009, 0]
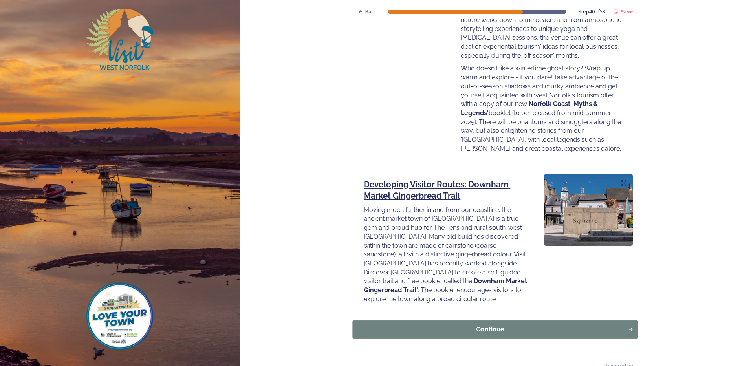
click at [435, 324] on div "Continue" at bounding box center [490, 328] width 267 height 9
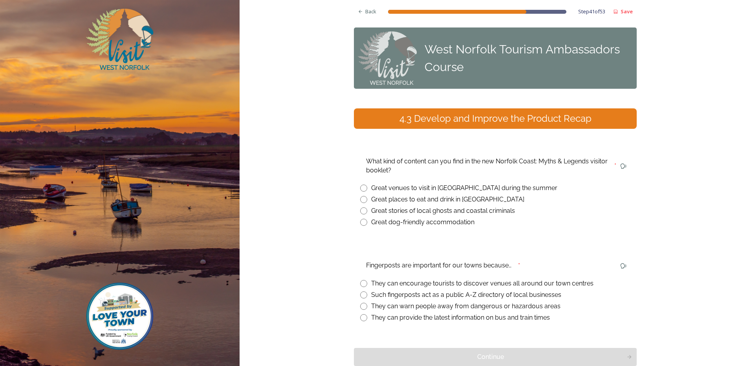
click at [361, 211] on input "radio" at bounding box center [363, 210] width 7 height 7
radio input "true"
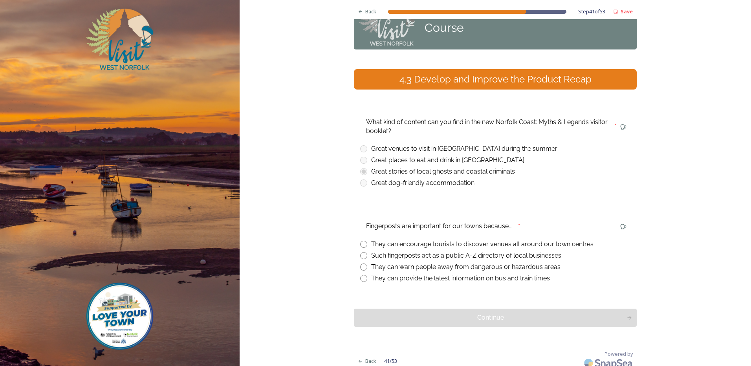
scroll to position [46, 0]
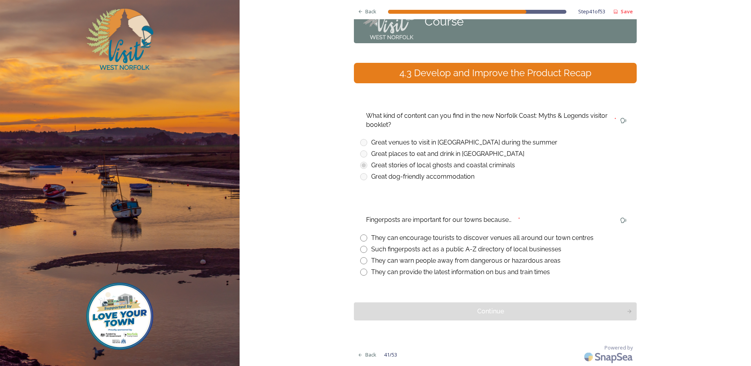
click at [360, 239] on input "radio" at bounding box center [363, 237] width 7 height 7
radio input "true"
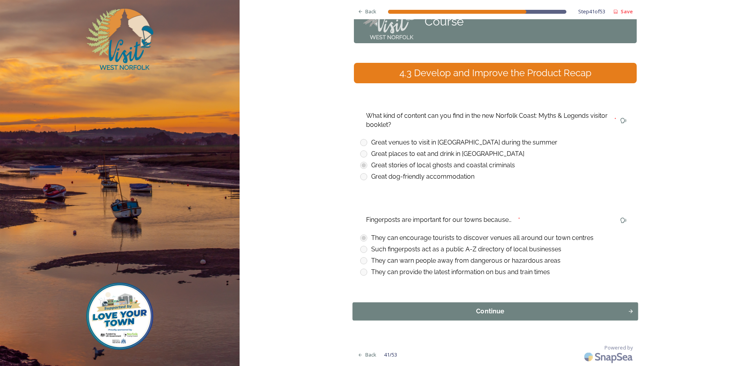
click at [435, 309] on div "Continue" at bounding box center [490, 311] width 267 height 9
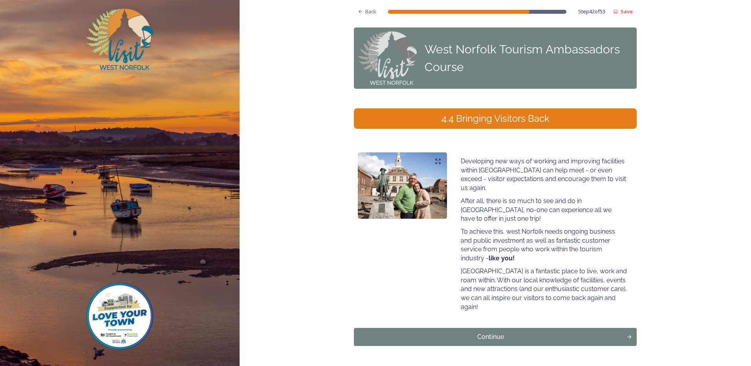
scroll to position [8, 0]
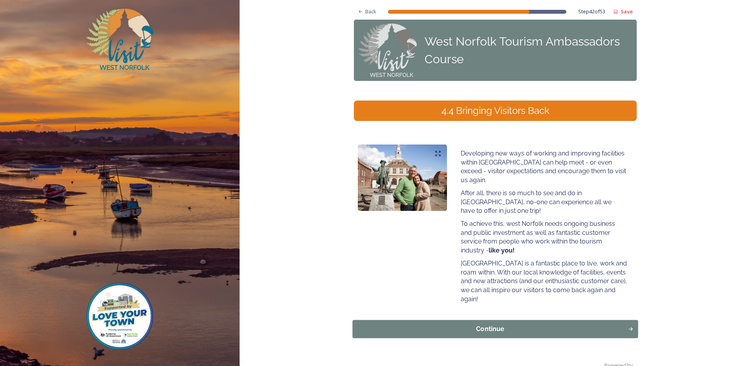
click at [443, 324] on div "Continue" at bounding box center [490, 328] width 267 height 9
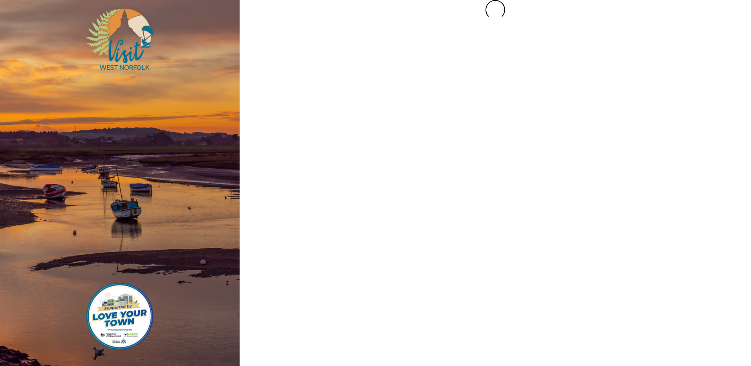
scroll to position [0, 0]
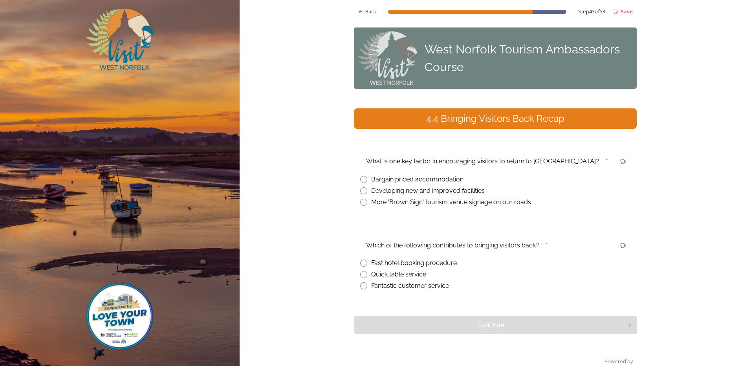
click at [360, 190] on input "radio" at bounding box center [363, 190] width 7 height 7
radio input "true"
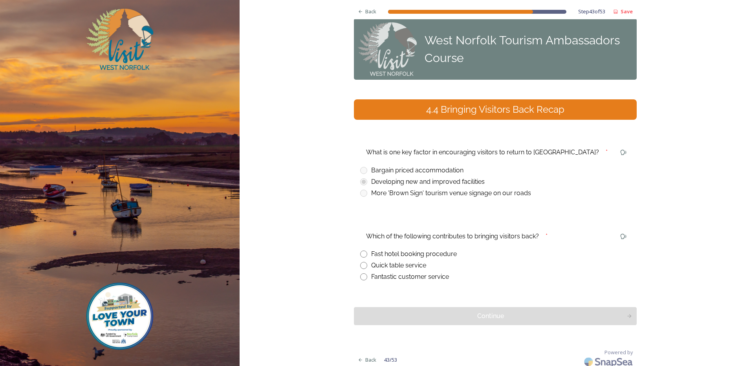
scroll to position [14, 0]
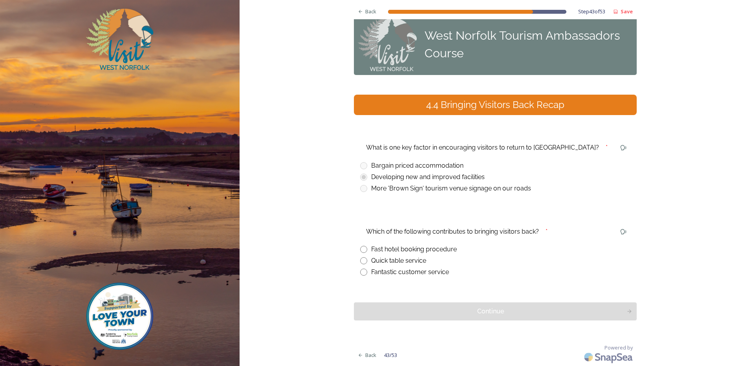
click at [361, 268] on div "Fantastic customer service" at bounding box center [495, 271] width 270 height 9
radio input "true"
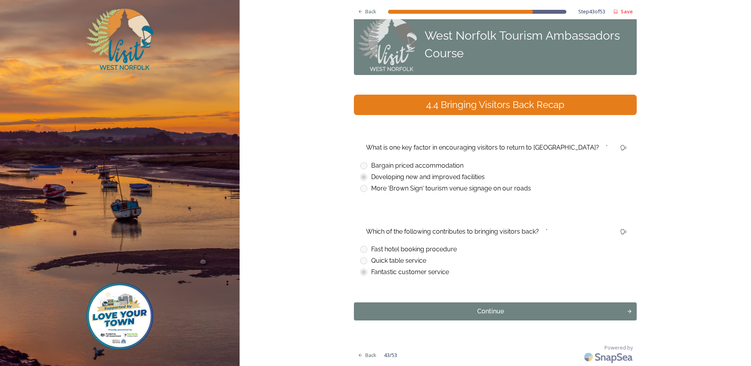
click at [491, 311] on div "Continue" at bounding box center [490, 311] width 264 height 9
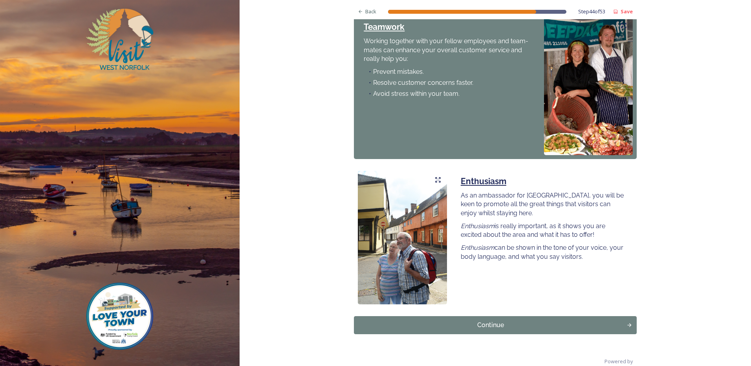
scroll to position [603, 0]
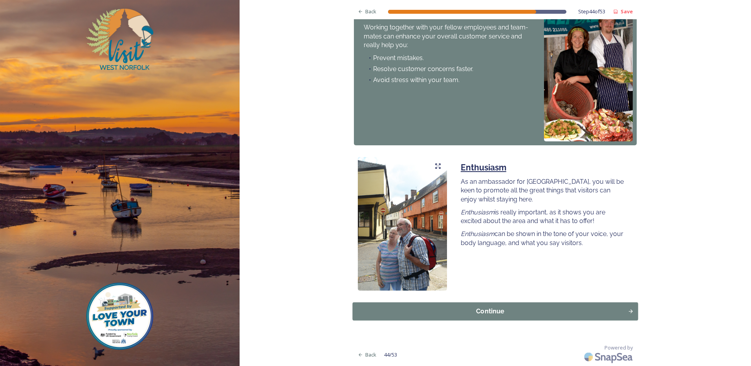
click at [472, 310] on div "Continue" at bounding box center [490, 310] width 267 height 9
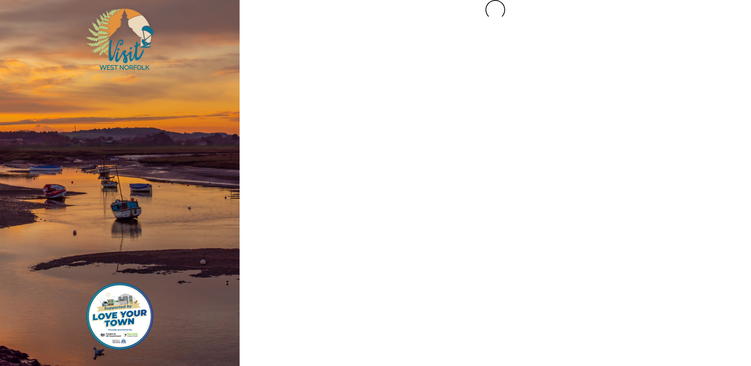
scroll to position [0, 0]
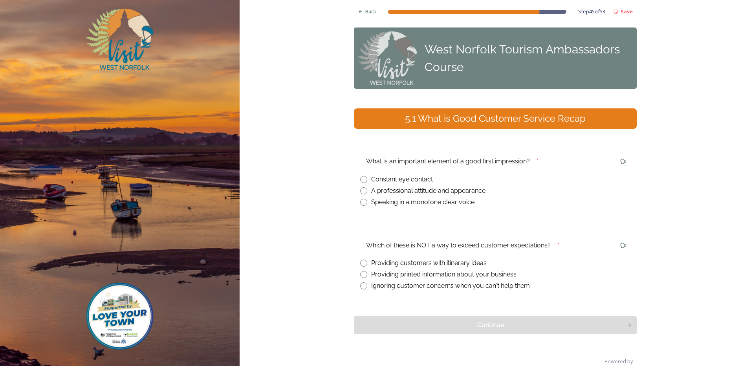
click at [363, 190] on input "radio" at bounding box center [363, 190] width 7 height 7
radio input "true"
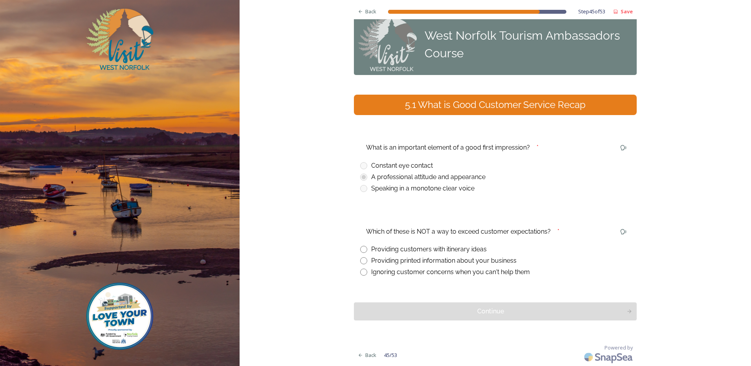
click at [360, 274] on input "radio" at bounding box center [363, 272] width 7 height 7
radio input "true"
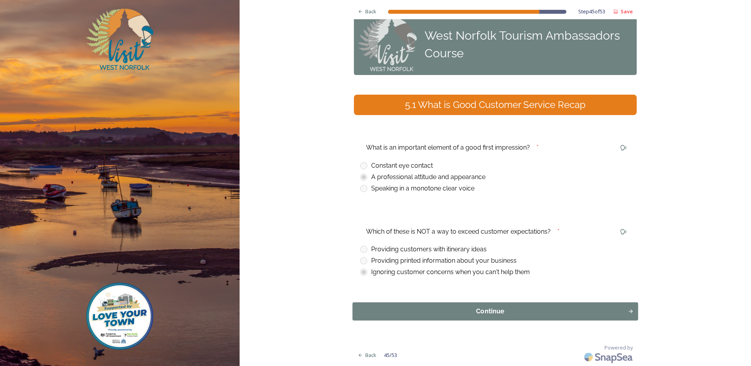
click at [457, 313] on div "Continue" at bounding box center [490, 311] width 267 height 9
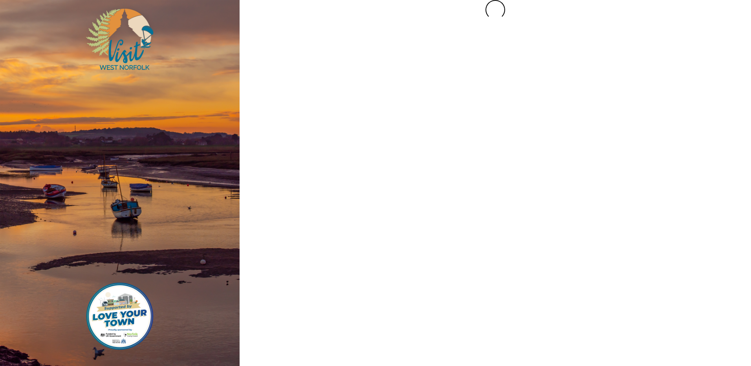
scroll to position [0, 0]
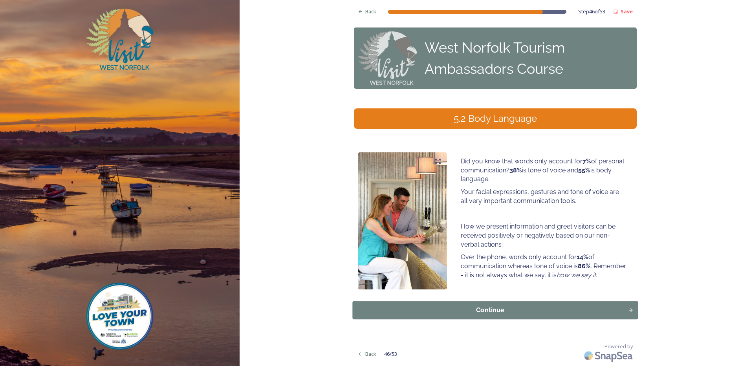
click at [515, 311] on div "Continue" at bounding box center [490, 310] width 267 height 9
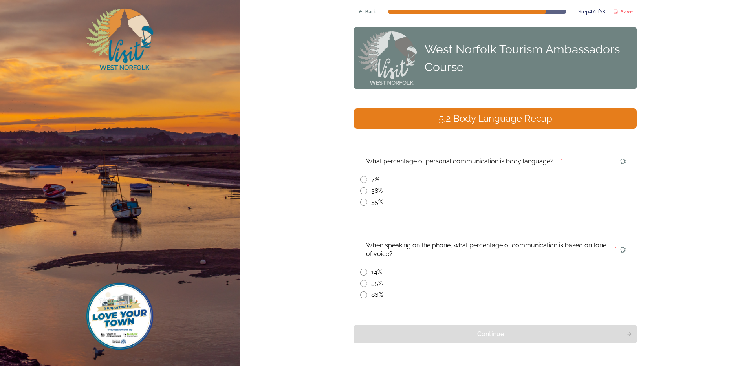
click at [371, 203] on div "55%" at bounding box center [376, 202] width 11 height 9
radio input "true"
drag, startPoint x: 362, startPoint y: 293, endPoint x: 371, endPoint y: 314, distance: 22.7
click at [361, 294] on input "radio" at bounding box center [363, 294] width 7 height 7
radio input "true"
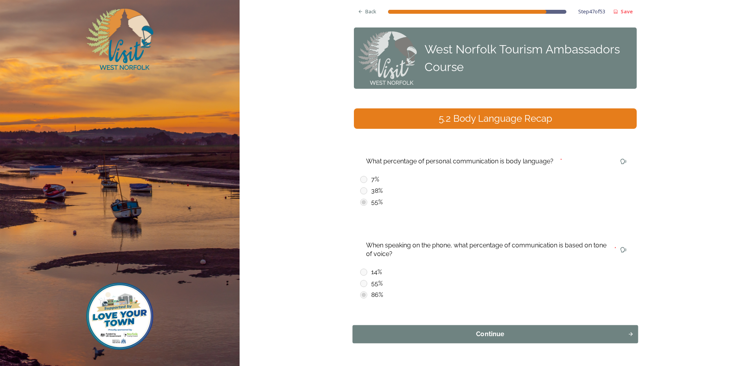
click at [487, 334] on div "Continue" at bounding box center [490, 334] width 267 height 9
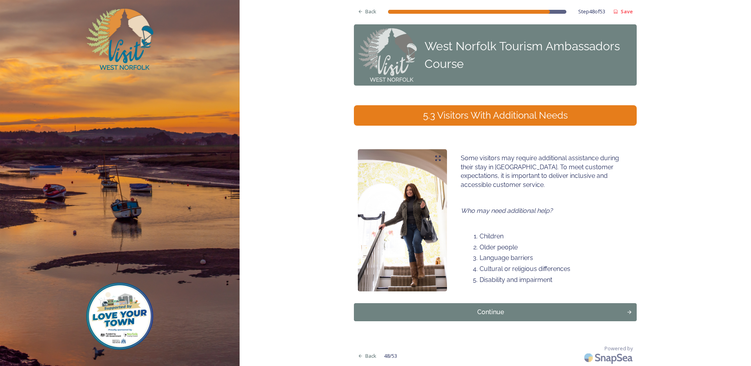
scroll to position [4, 0]
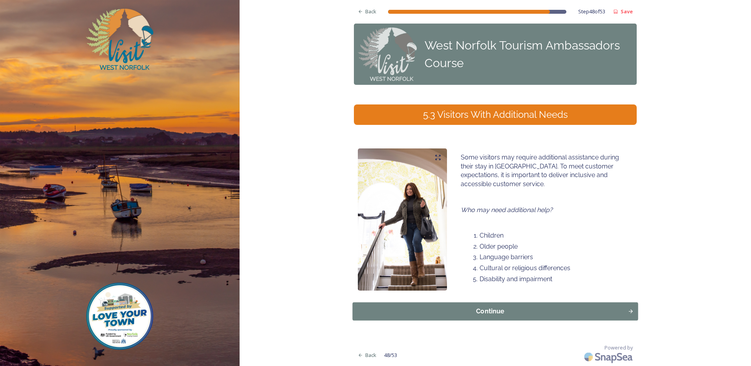
click at [472, 304] on button "Continue" at bounding box center [496, 311] width 286 height 18
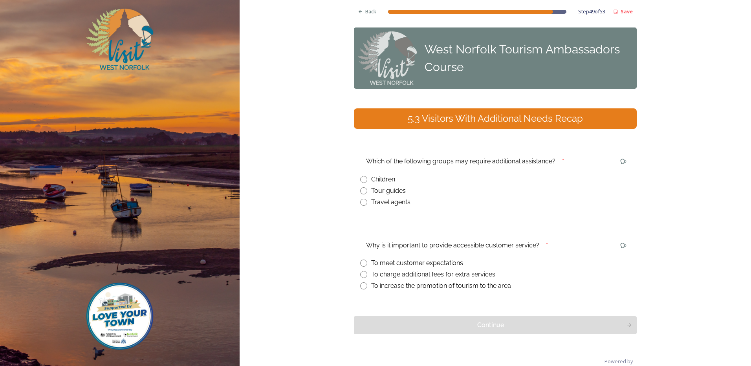
click at [376, 179] on div "Children" at bounding box center [383, 179] width 24 height 9
radio input "true"
click at [363, 263] on input "radio" at bounding box center [363, 263] width 7 height 7
radio input "true"
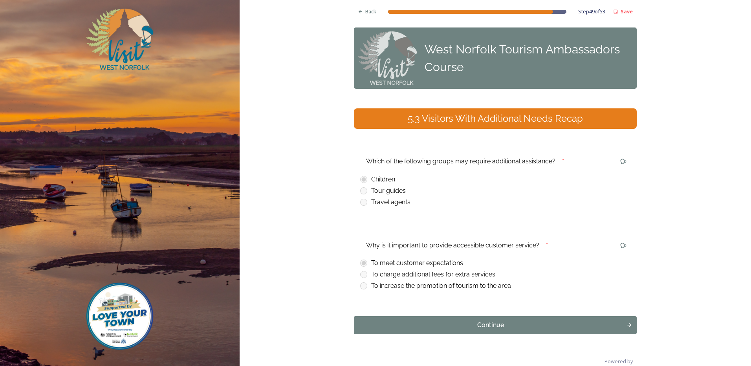
click at [381, 315] on div "Back Step 49 of 53 Save West Norfolk Tourism Ambassadors Course 5.3 Visitors Wi…" at bounding box center [495, 190] width 283 height 380
click at [381, 322] on div "Continue" at bounding box center [490, 324] width 267 height 9
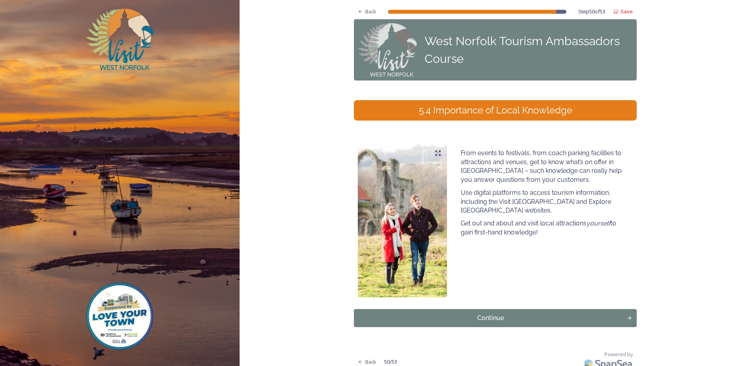
scroll to position [15, 0]
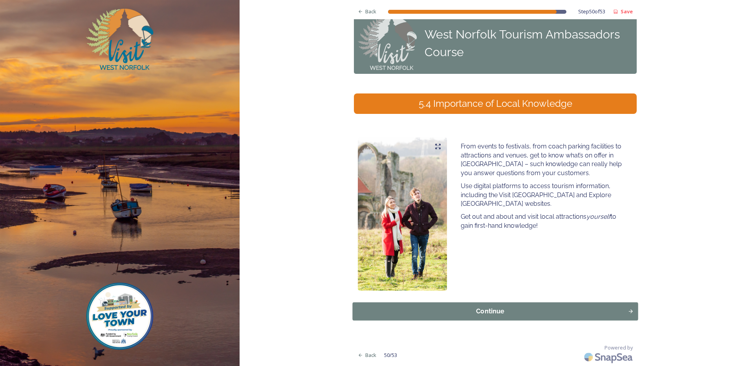
click at [469, 311] on div "Continue" at bounding box center [490, 311] width 267 height 9
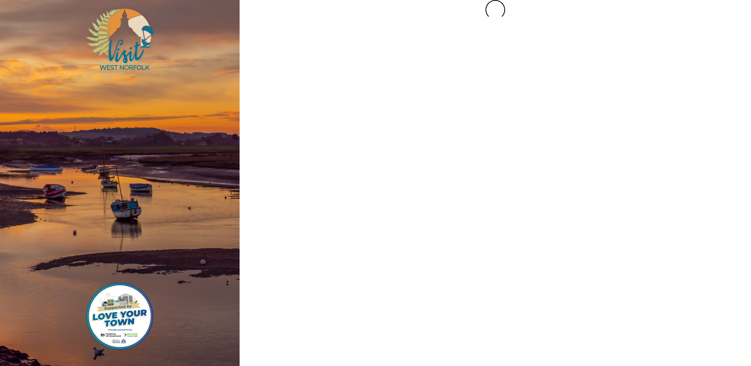
scroll to position [0, 0]
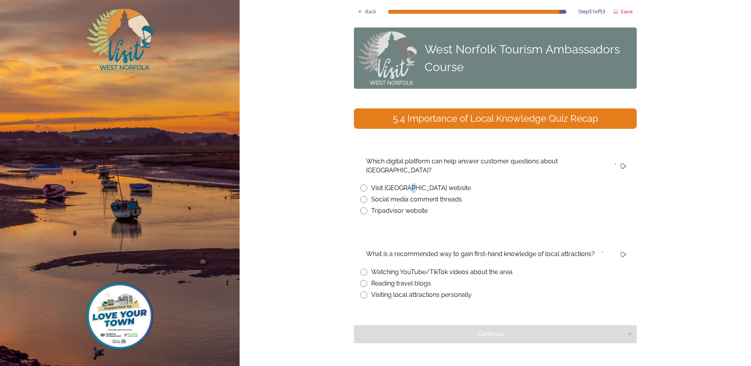
click at [407, 183] on div "Visit [GEOGRAPHIC_DATA] website" at bounding box center [421, 187] width 100 height 9
radio input "true"
click at [360, 291] on input "radio" at bounding box center [363, 294] width 7 height 7
radio input "true"
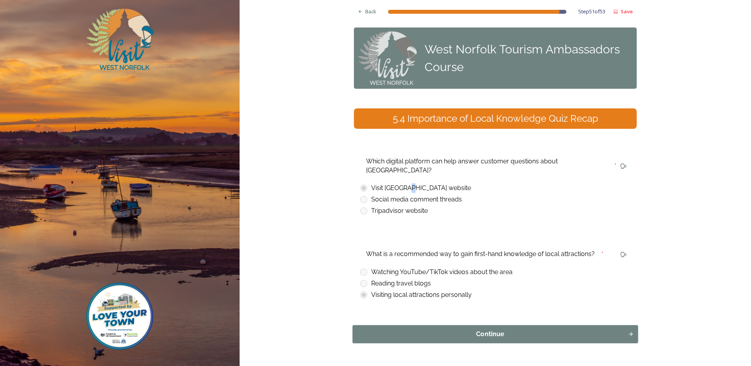
click at [450, 330] on div "Continue" at bounding box center [490, 334] width 267 height 9
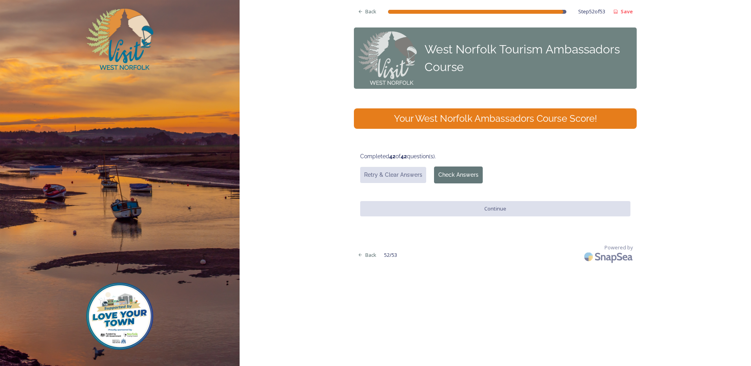
click at [448, 180] on button "Check Answers" at bounding box center [458, 175] width 49 height 17
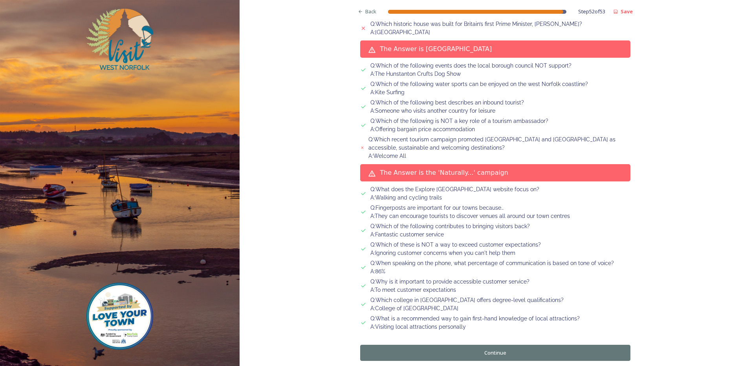
scroll to position [816, 0]
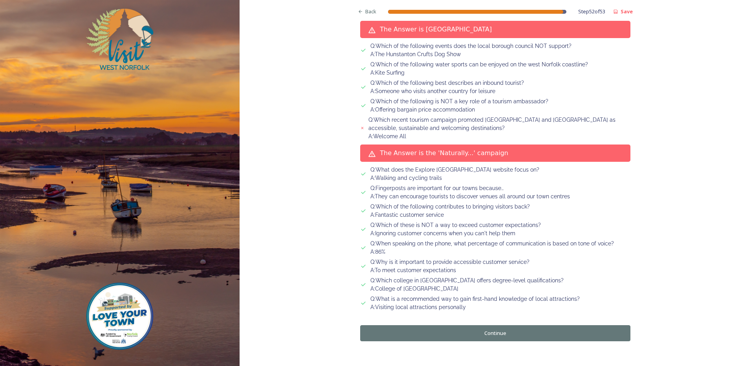
click at [472, 325] on button "Continue" at bounding box center [495, 333] width 270 height 16
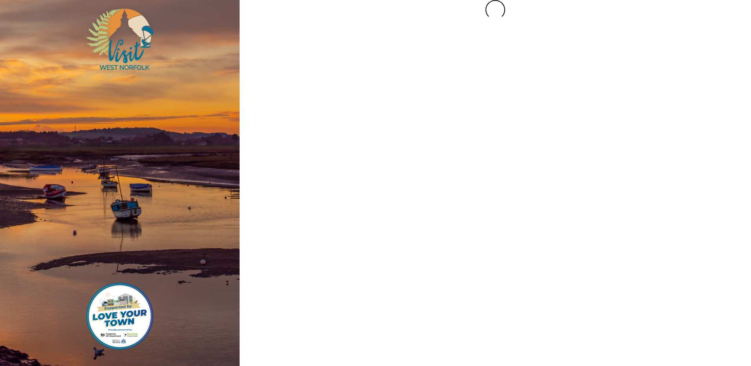
scroll to position [0, 0]
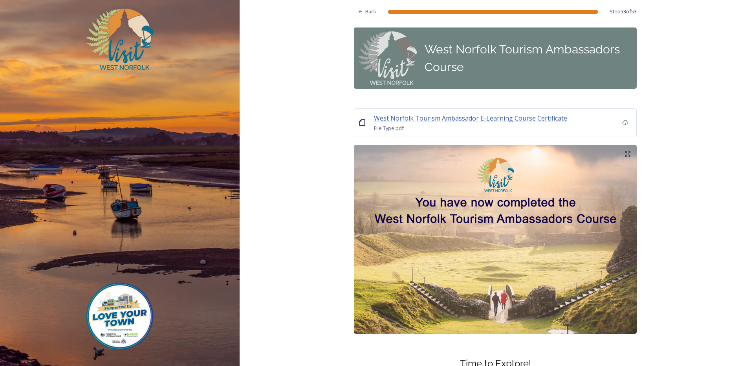
click at [440, 121] on span "West Norfolk Tourism Ambassador E-Learning Course Certificate" at bounding box center [470, 118] width 193 height 9
